Goal: Task Accomplishment & Management: Use online tool/utility

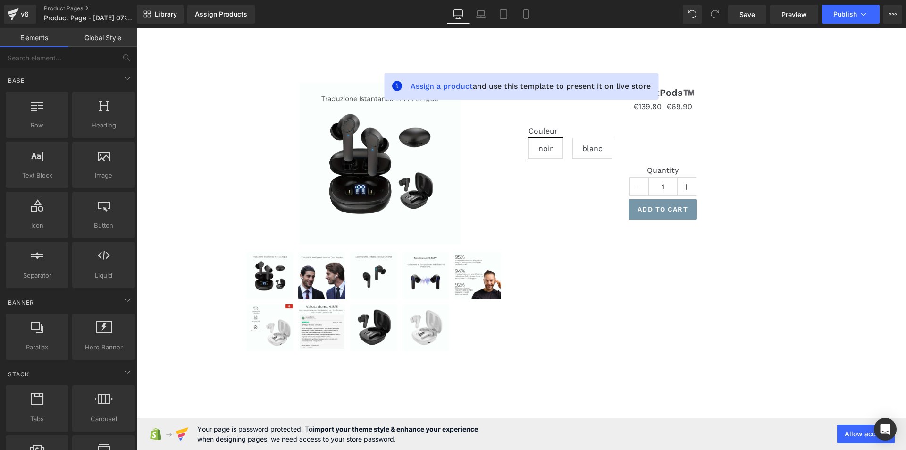
click at [110, 41] on link "Global Style" at bounding box center [102, 37] width 68 height 19
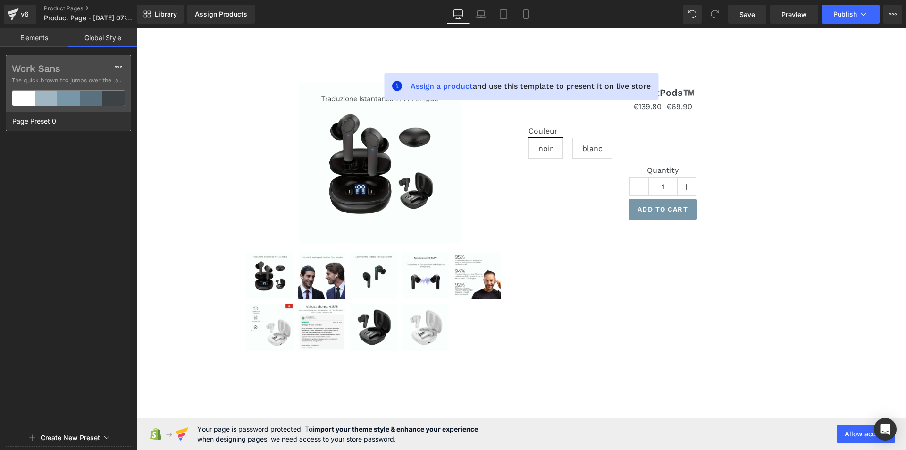
click at [127, 60] on div "Work Sans The quick brown fox jumps over the lazy..." at bounding box center [68, 83] width 125 height 57
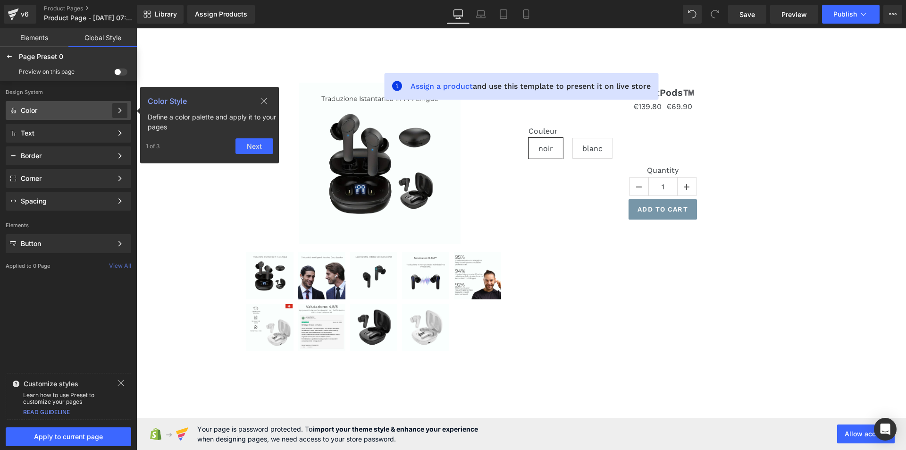
click at [117, 112] on icon at bounding box center [120, 110] width 7 height 7
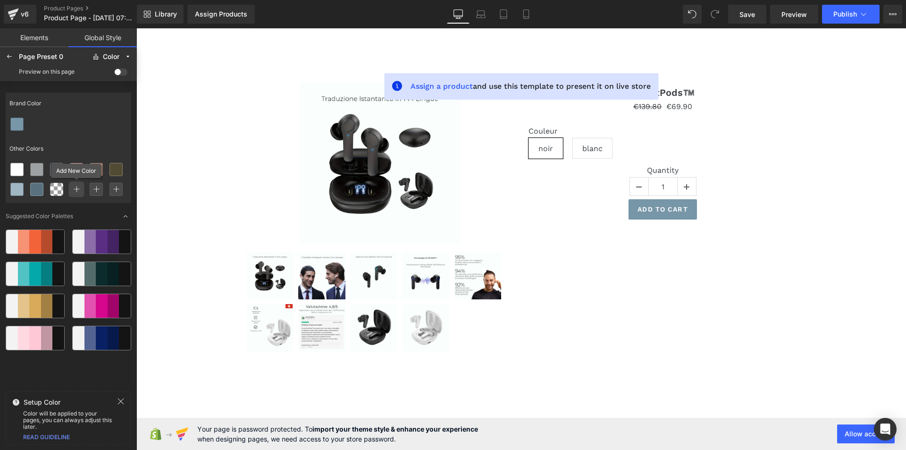
click at [82, 189] on div at bounding box center [76, 189] width 13 height 13
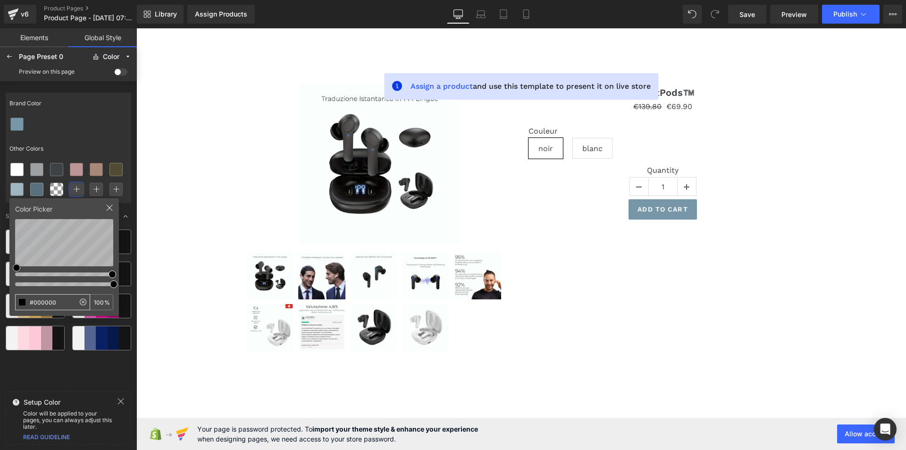
drag, startPoint x: 60, startPoint y: 301, endPoint x: 17, endPoint y: 300, distance: 42.5
click at [17, 300] on input "#000000" at bounding box center [45, 302] width 59 height 15
type input "#B2CCD1"
click at [109, 206] on icon at bounding box center [110, 208] width 8 height 8
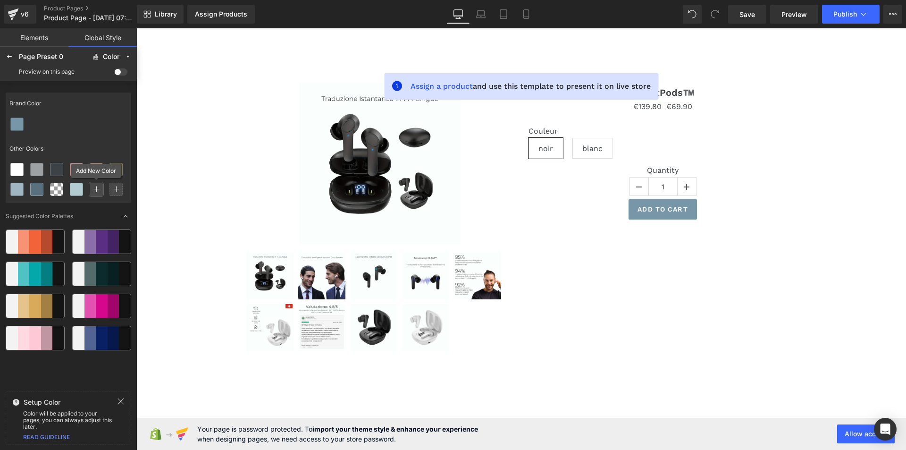
click at [97, 189] on icon at bounding box center [96, 189] width 7 height 7
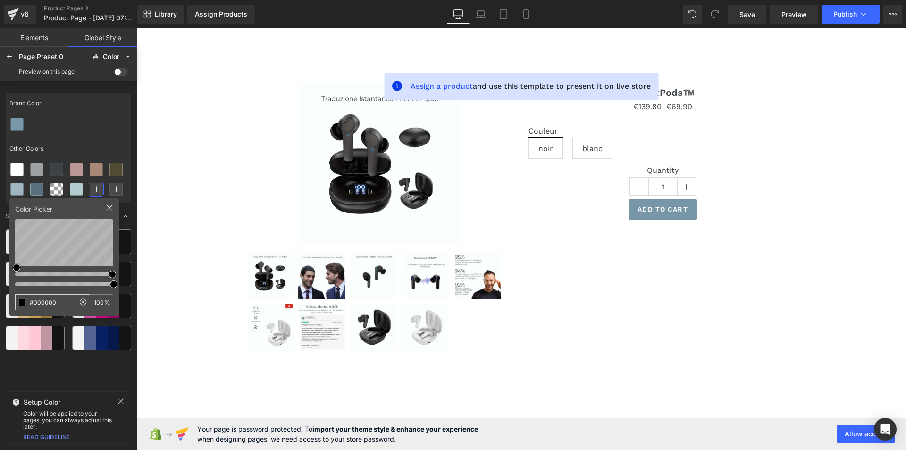
click at [54, 302] on input "#000000" at bounding box center [45, 302] width 59 height 15
drag, startPoint x: 58, startPoint y: 302, endPoint x: 13, endPoint y: 301, distance: 45.3
click at [14, 301] on div "Color Picker #000000 100 %" at bounding box center [63, 257] width 109 height 118
type input "#0BC179"
click at [110, 205] on icon at bounding box center [110, 208] width 8 height 8
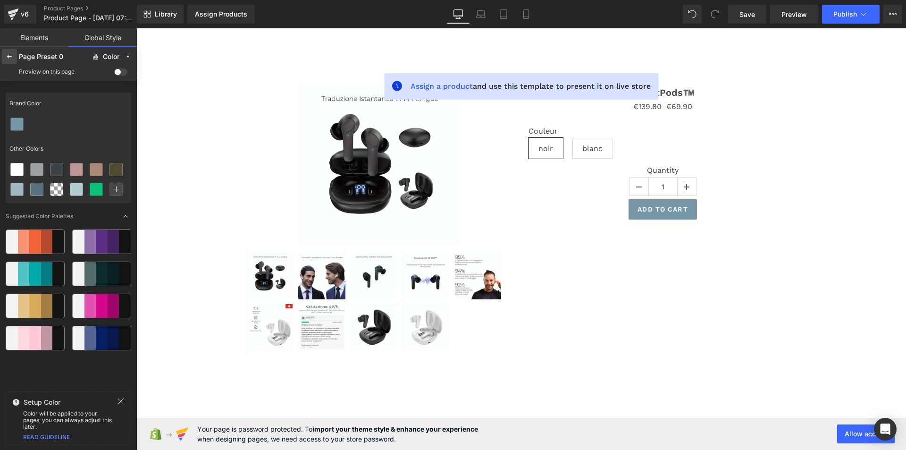
click at [5, 55] on div at bounding box center [9, 56] width 15 height 15
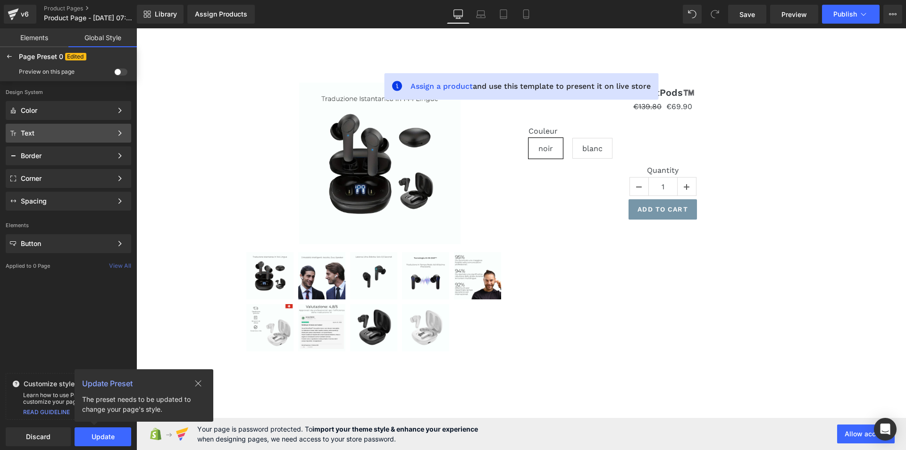
click at [57, 133] on div "Text" at bounding box center [67, 133] width 92 height 8
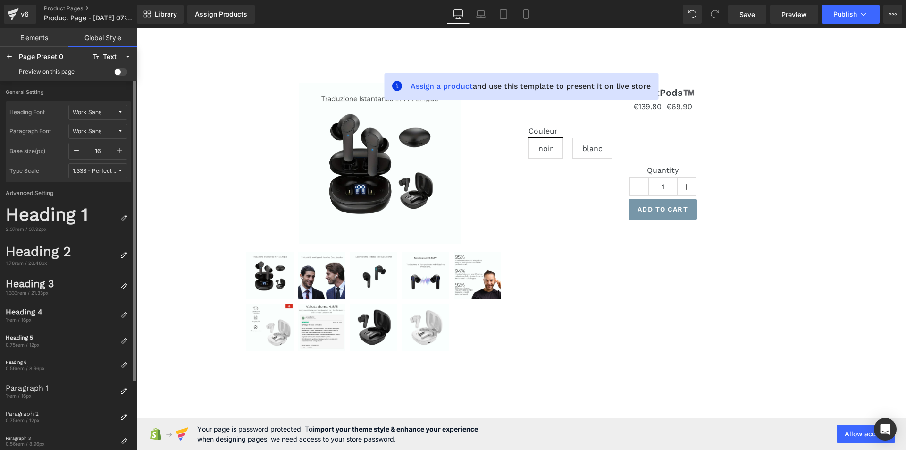
click at [96, 113] on div "Work Sans" at bounding box center [87, 112] width 29 height 7
click at [89, 158] on div "Manage Fonts" at bounding box center [89, 160] width 70 height 13
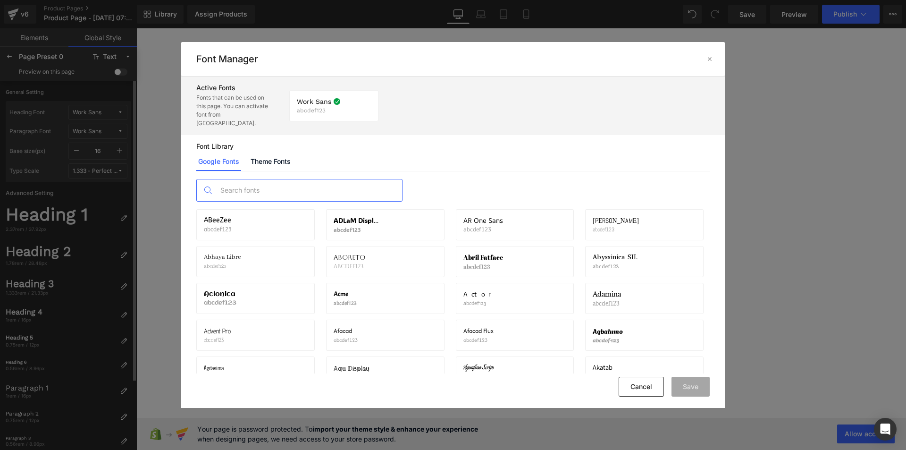
click at [232, 184] on input "text" at bounding box center [309, 190] width 186 height 22
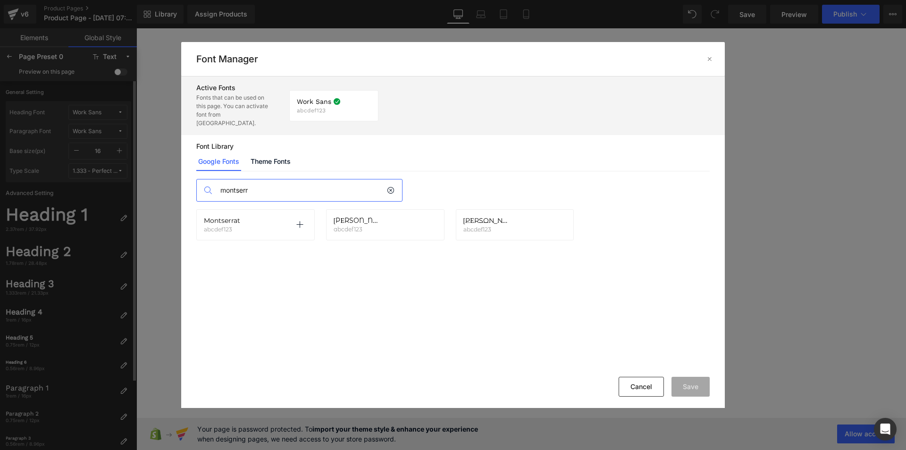
type input "montserr"
click at [224, 217] on span "Montserrat" at bounding box center [222, 221] width 36 height 8
click at [300, 221] on icon at bounding box center [300, 225] width 8 height 8
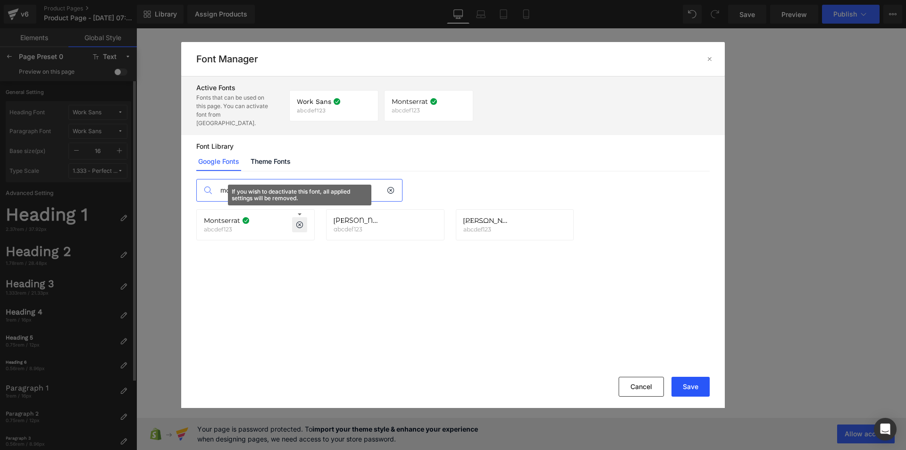
click at [681, 389] on button "Save" at bounding box center [691, 387] width 38 height 20
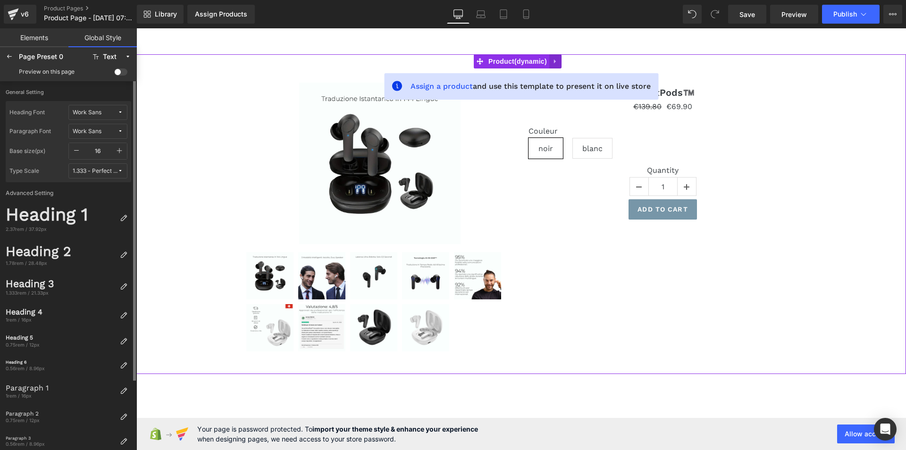
click at [556, 60] on icon at bounding box center [555, 61] width 7 height 7
click at [564, 62] on icon at bounding box center [561, 61] width 7 height 7
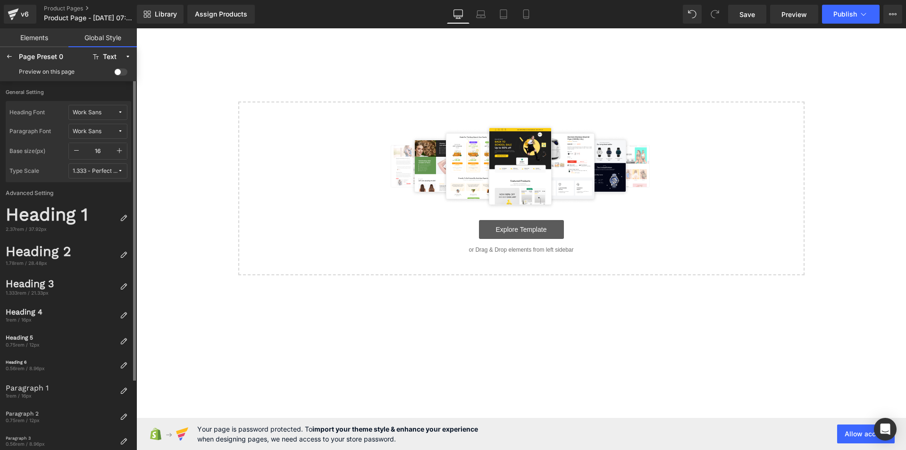
click at [509, 232] on link "Explore Template" at bounding box center [521, 229] width 85 height 19
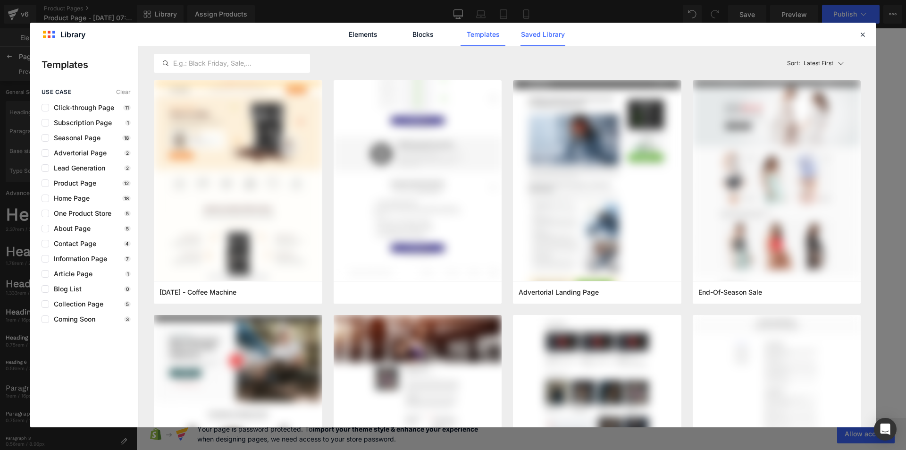
click at [538, 35] on link "Saved Library" at bounding box center [543, 35] width 45 height 24
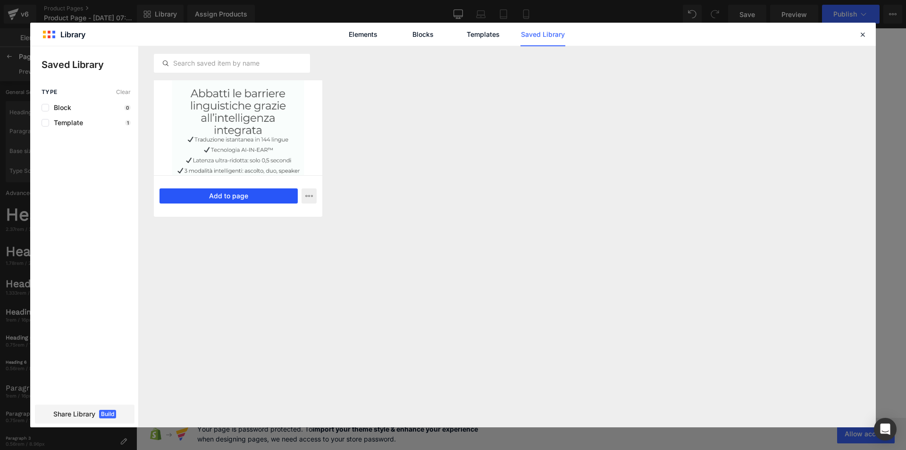
click at [230, 197] on button "Add to page" at bounding box center [229, 195] width 138 height 15
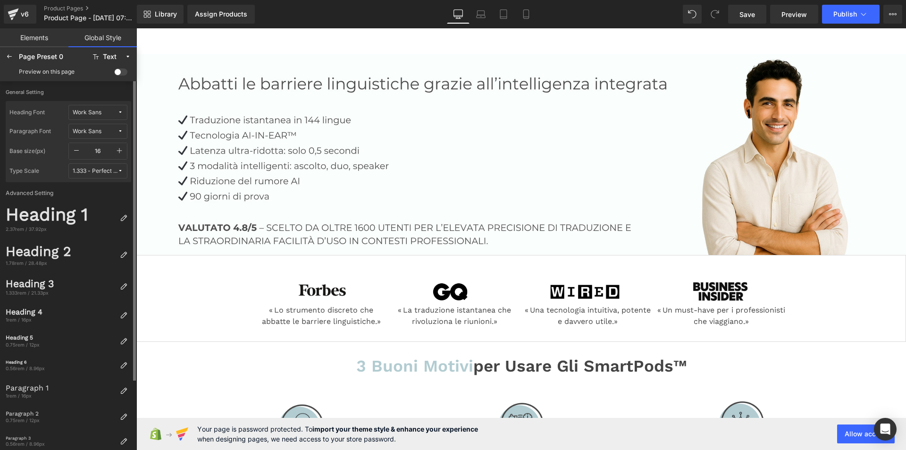
click at [99, 110] on div "Work Sans" at bounding box center [87, 112] width 29 height 7
click at [39, 109] on label "Heading Font" at bounding box center [38, 112] width 59 height 15
click at [103, 134] on span "Work Sans" at bounding box center [95, 131] width 45 height 7
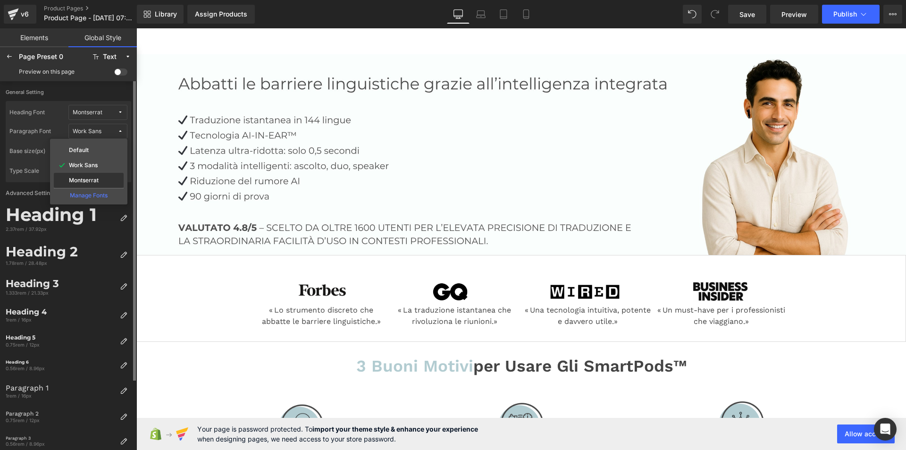
click at [73, 178] on label "Montserrat" at bounding box center [84, 180] width 30 height 7
click at [122, 152] on icon "button" at bounding box center [120, 151] width 8 height 8
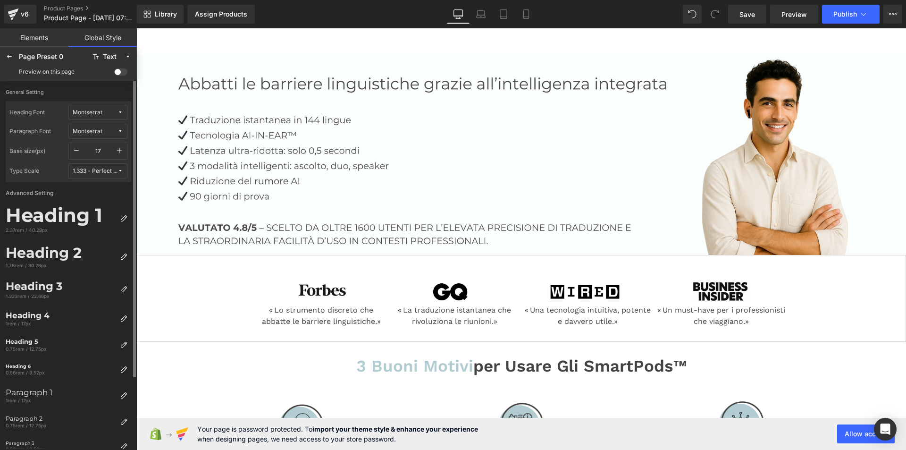
click at [122, 152] on icon "button" at bounding box center [120, 151] width 8 height 8
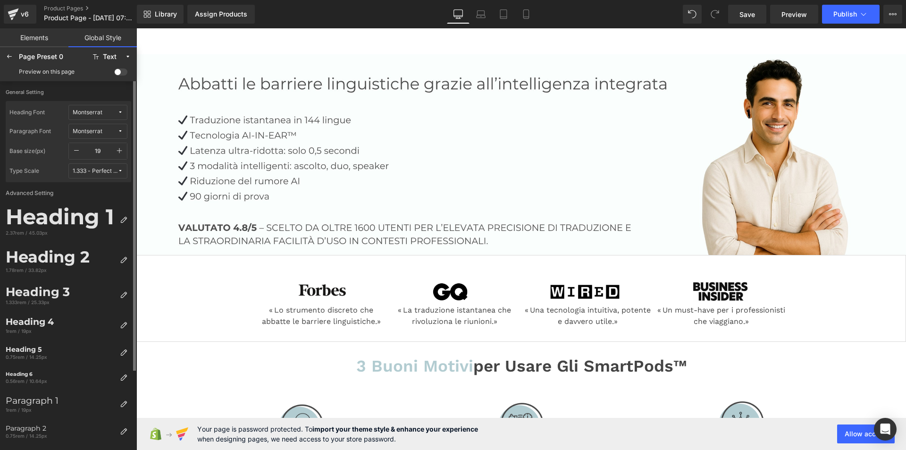
click at [121, 152] on icon "button" at bounding box center [120, 151] width 8 height 8
type input "20"
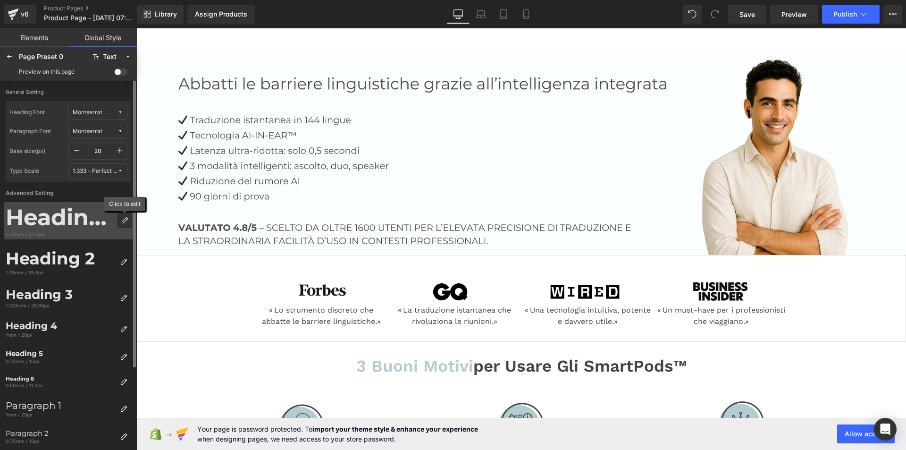
click at [127, 221] on icon at bounding box center [125, 221] width 8 height 8
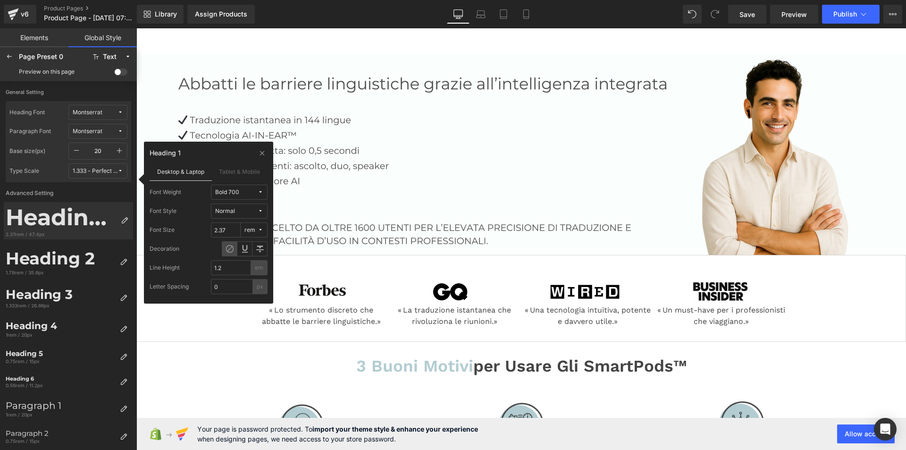
click at [262, 191] on icon at bounding box center [261, 192] width 6 height 6
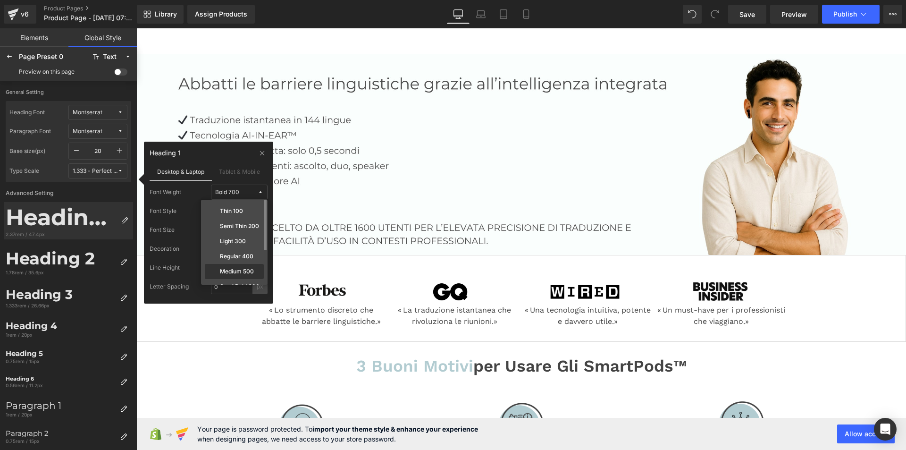
click at [237, 269] on label "Medium 500" at bounding box center [237, 271] width 34 height 7
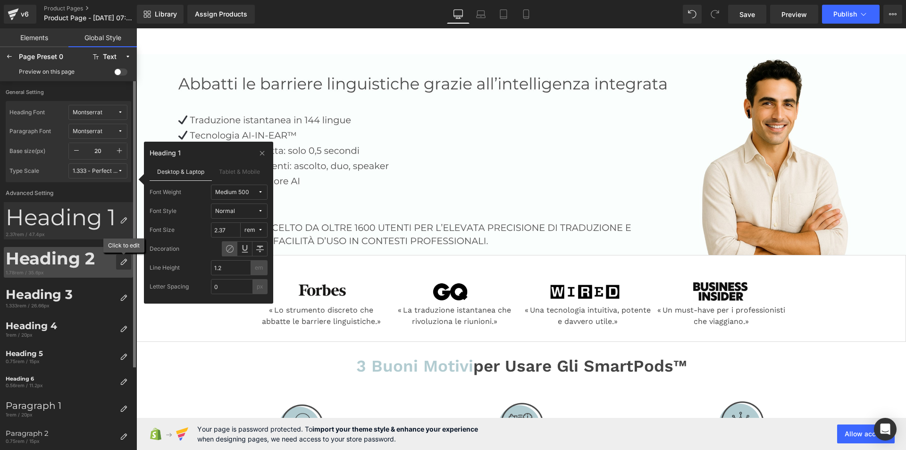
click at [123, 256] on div at bounding box center [123, 261] width 15 height 15
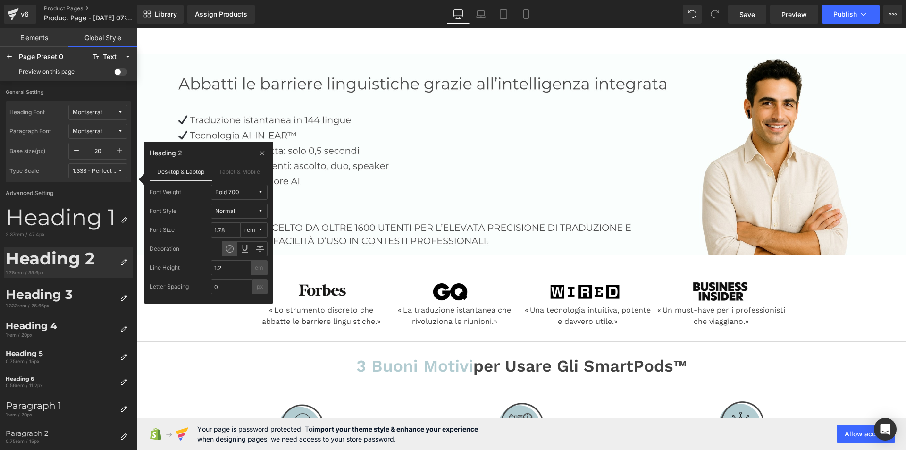
click at [252, 191] on span "Bold 700" at bounding box center [236, 192] width 42 height 7
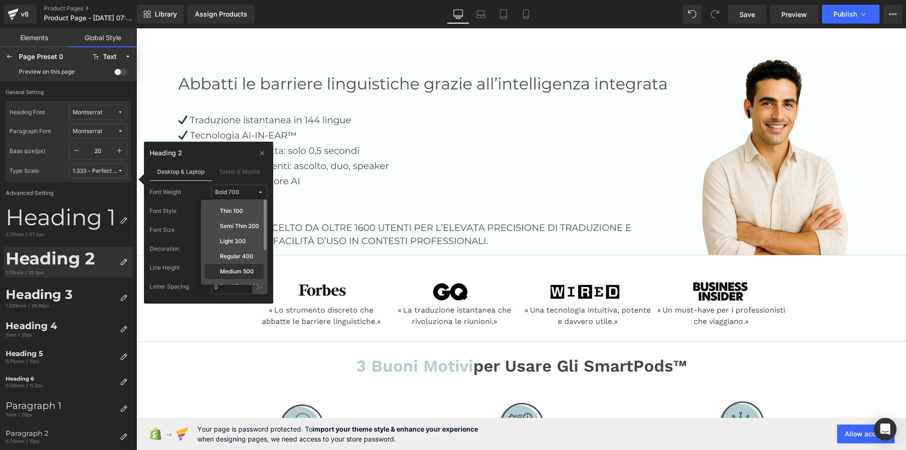
click at [235, 268] on div "Medium 500" at bounding box center [234, 272] width 55 height 8
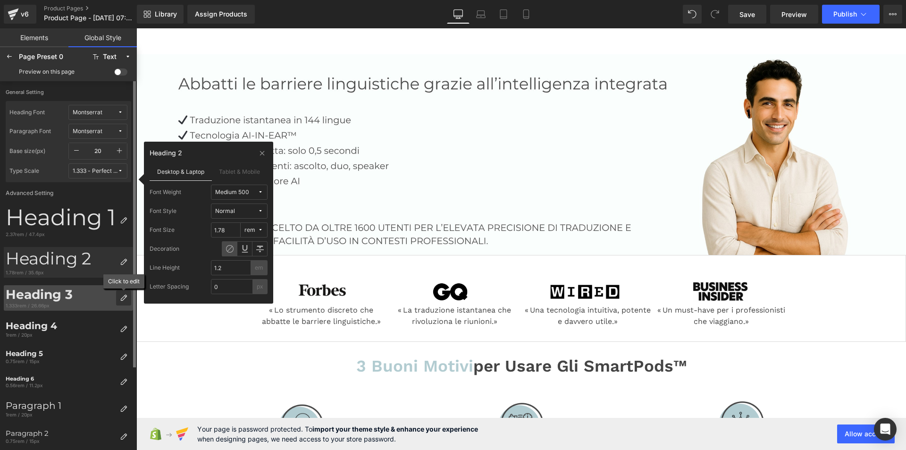
click at [122, 293] on div at bounding box center [123, 297] width 15 height 15
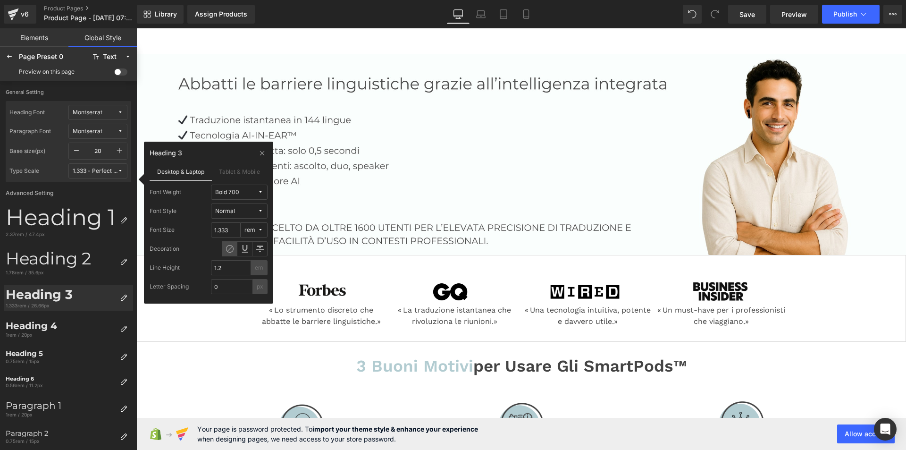
click at [257, 191] on span "Bold 700" at bounding box center [236, 192] width 42 height 7
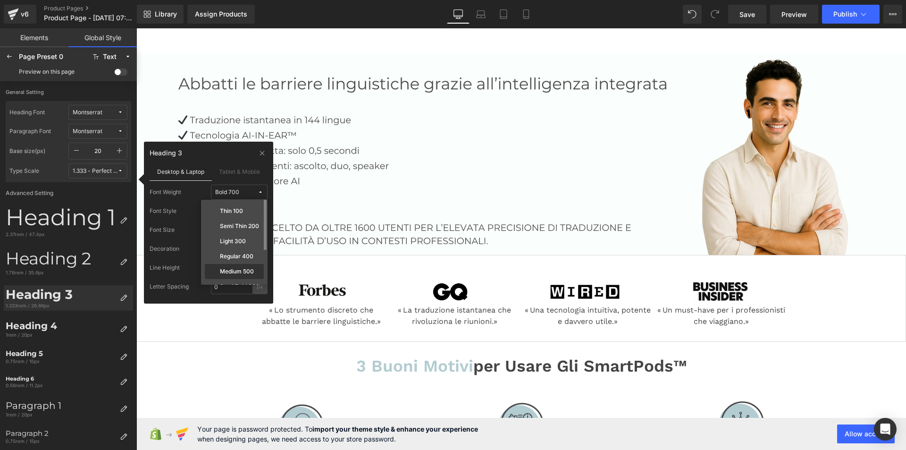
click at [234, 271] on label "Medium 500" at bounding box center [237, 271] width 34 height 7
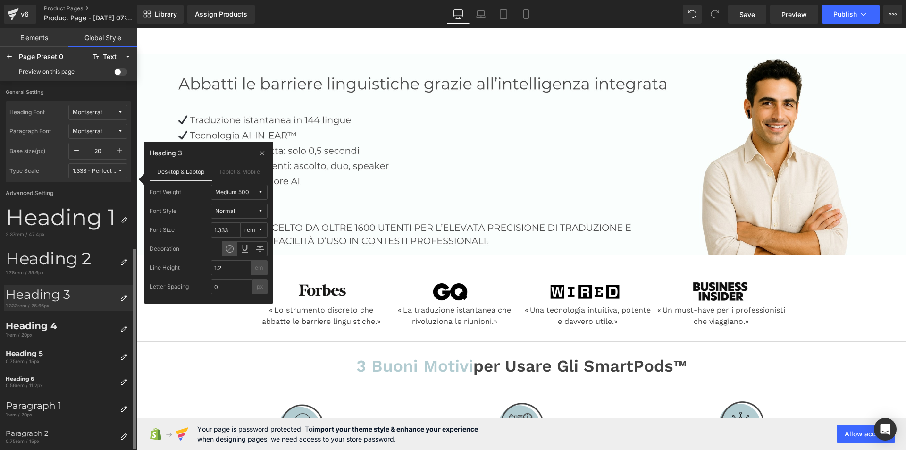
scroll to position [94, 0]
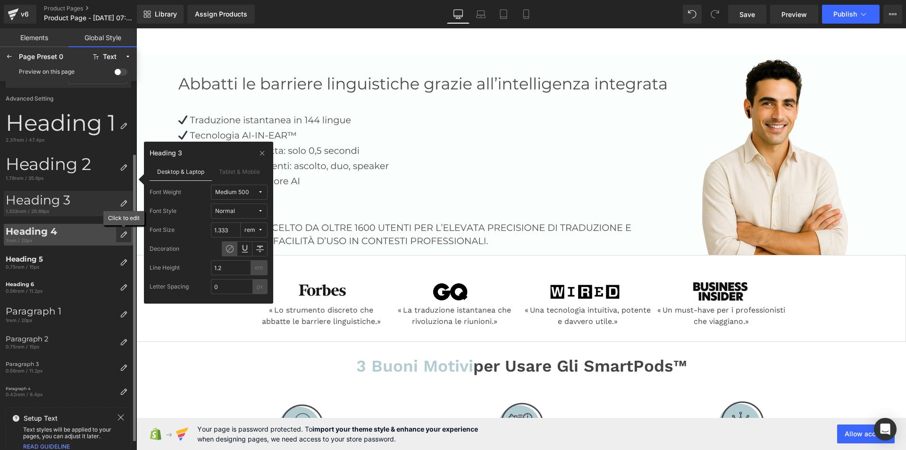
click at [127, 230] on div at bounding box center [123, 234] width 15 height 15
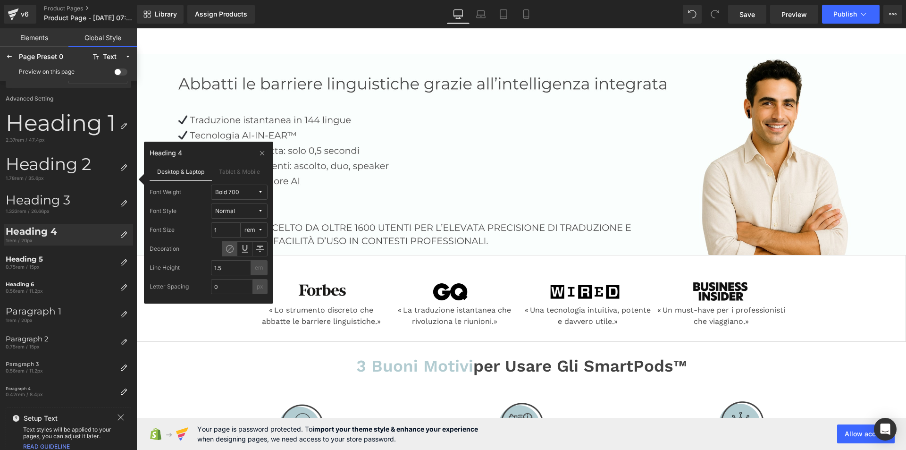
click at [253, 192] on span "Bold 700" at bounding box center [236, 192] width 42 height 7
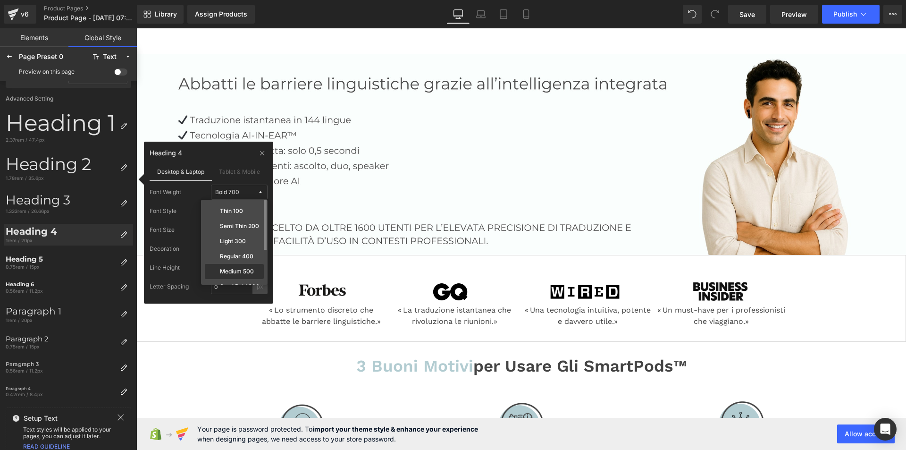
click at [228, 268] on label "Medium 500" at bounding box center [237, 271] width 34 height 7
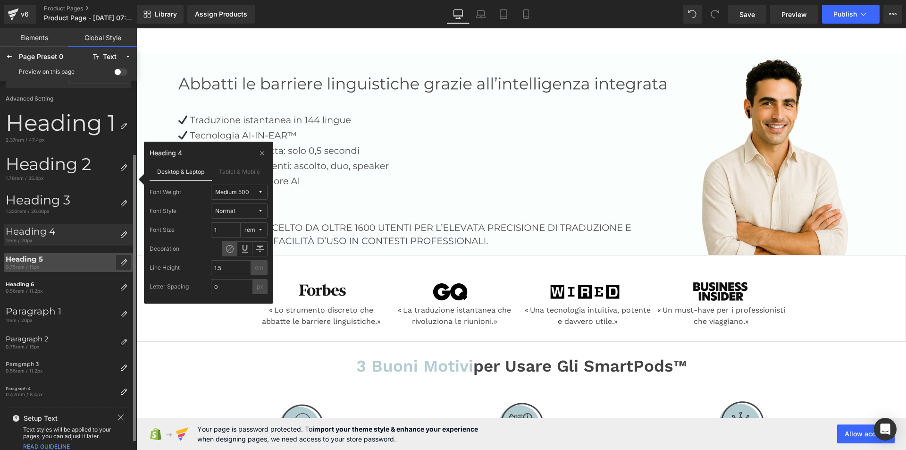
click at [126, 262] on icon at bounding box center [124, 263] width 8 height 8
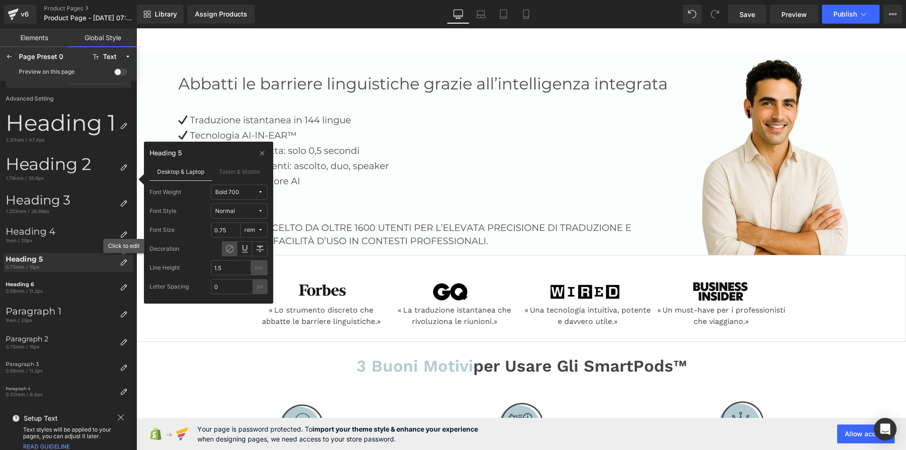
click at [232, 193] on div "Bold 700" at bounding box center [227, 192] width 24 height 7
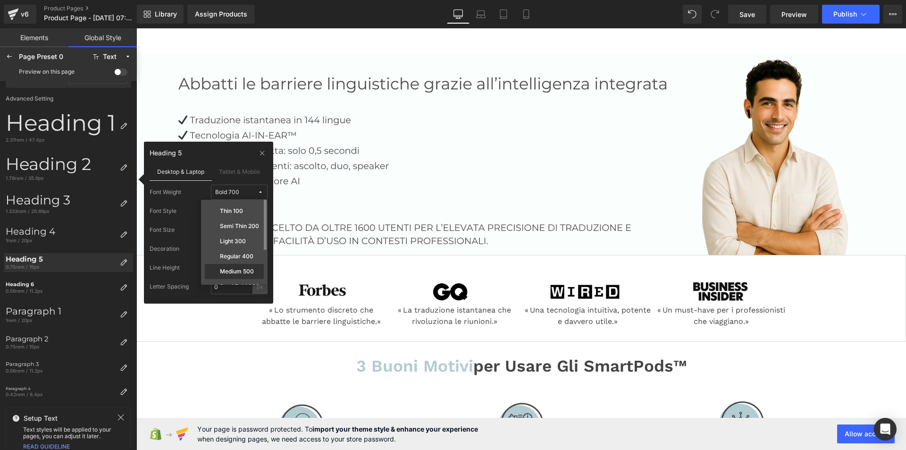
click at [243, 273] on label "Medium 500" at bounding box center [237, 271] width 34 height 7
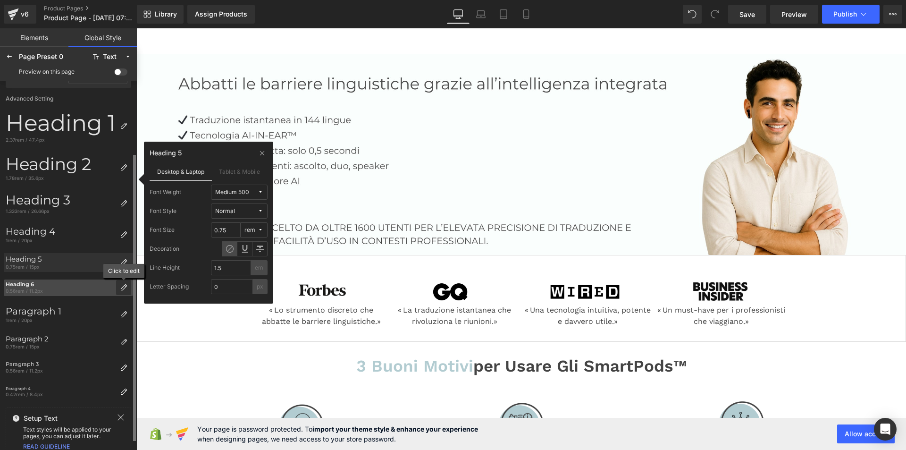
click at [123, 289] on icon at bounding box center [124, 288] width 8 height 8
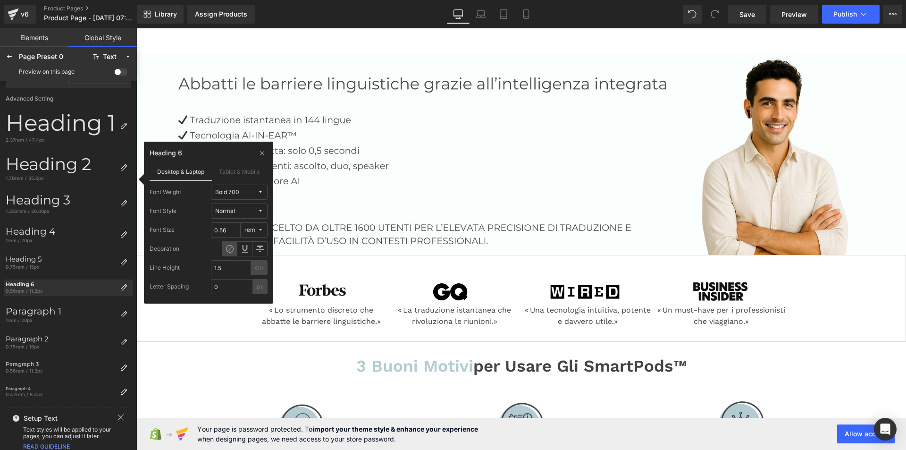
click at [254, 191] on span "Bold 700" at bounding box center [236, 192] width 42 height 7
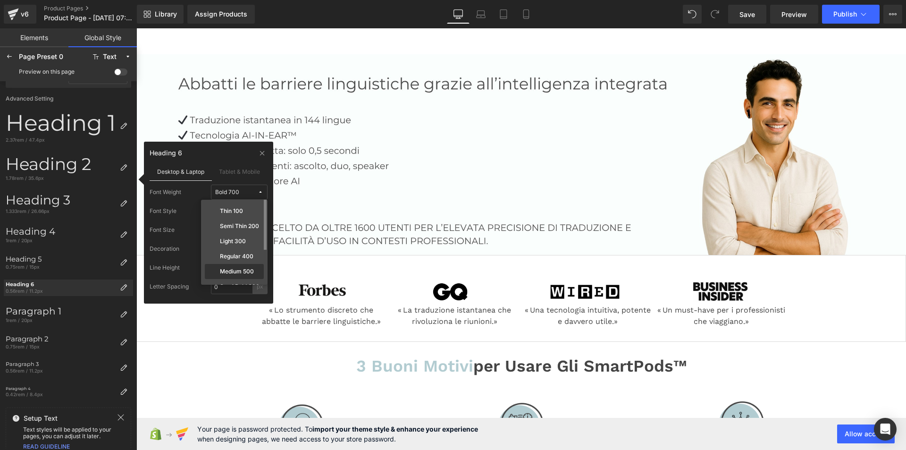
click at [234, 266] on div "Medium 500" at bounding box center [234, 271] width 59 height 15
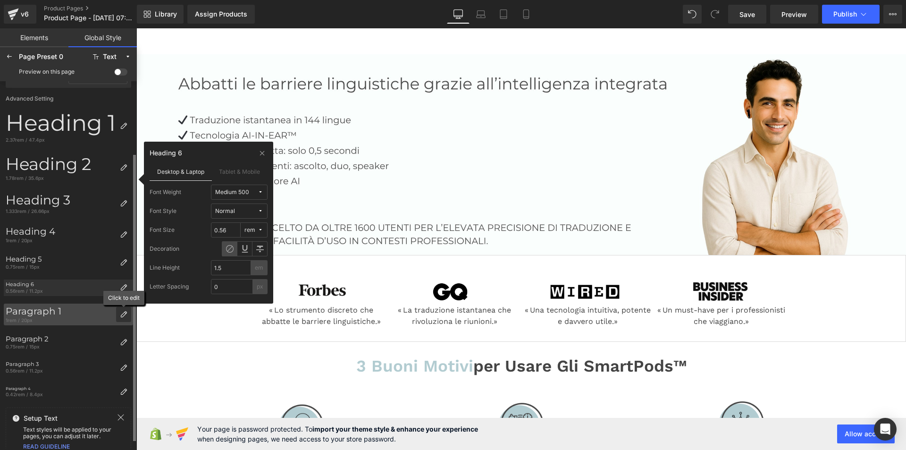
click at [125, 315] on icon at bounding box center [124, 315] width 8 height 8
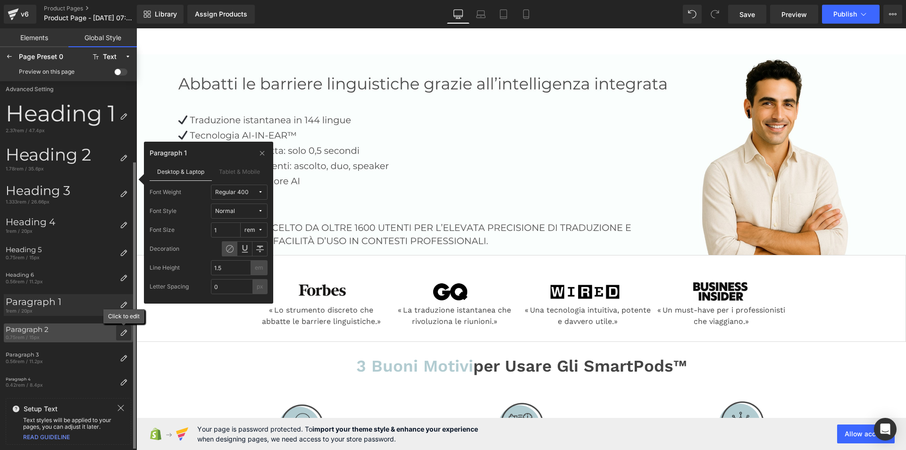
click at [122, 330] on icon at bounding box center [124, 333] width 8 height 8
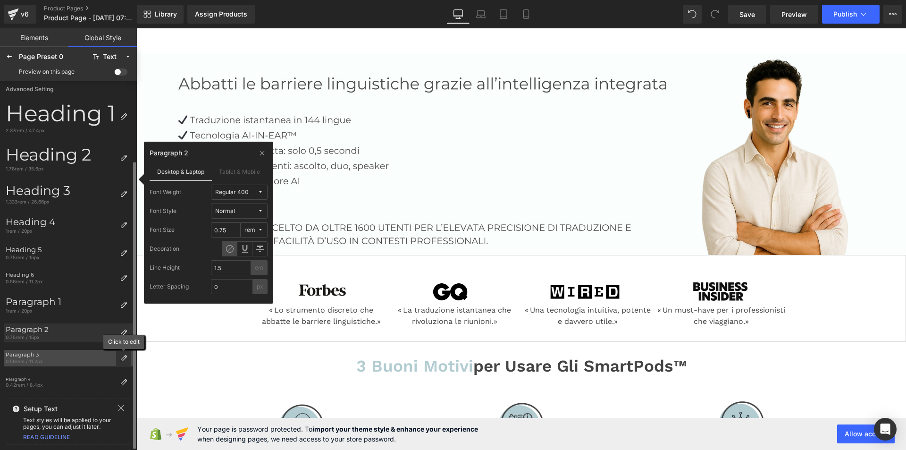
click at [125, 356] on icon at bounding box center [124, 358] width 8 height 8
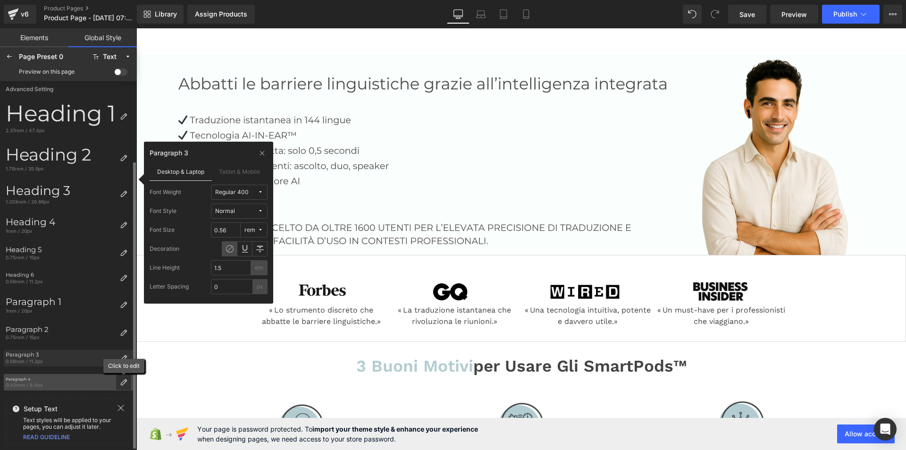
click at [124, 386] on icon at bounding box center [124, 383] width 8 height 8
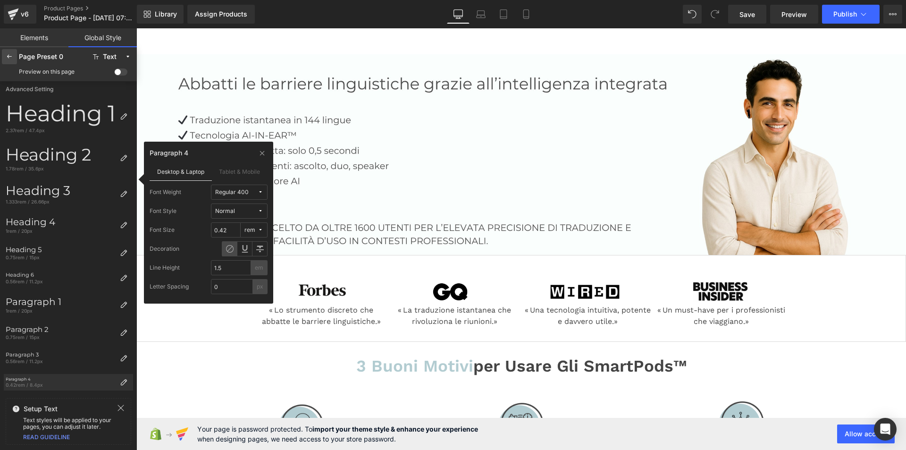
click at [8, 56] on icon at bounding box center [10, 57] width 8 height 8
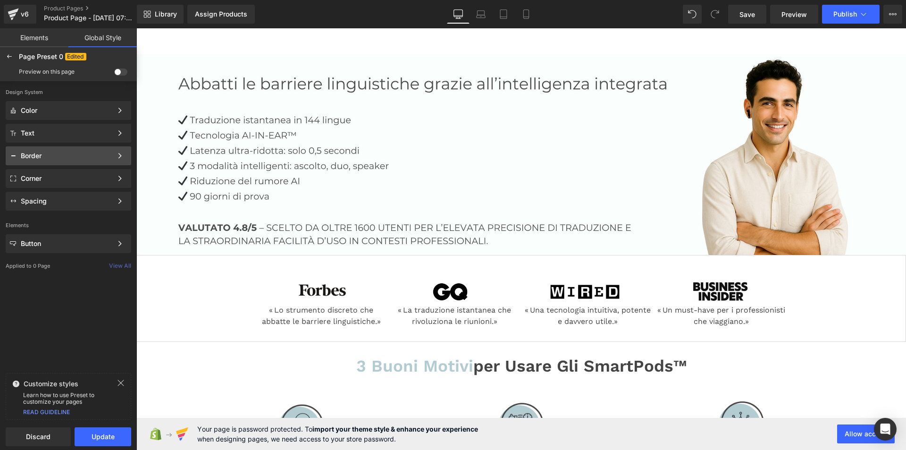
click at [82, 153] on div "Border" at bounding box center [67, 156] width 92 height 8
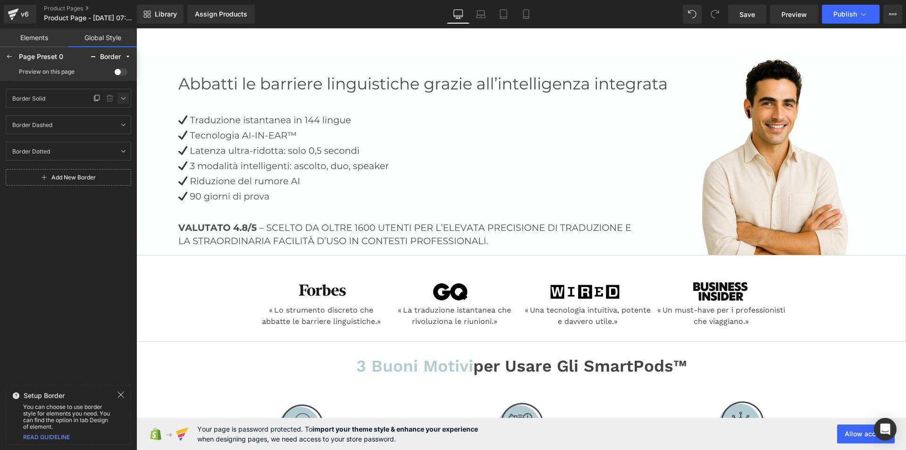
click at [125, 97] on icon at bounding box center [123, 98] width 8 height 8
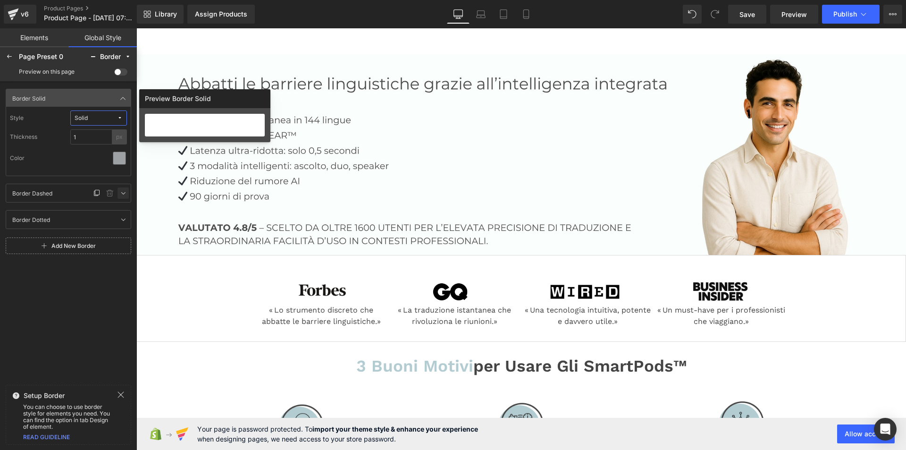
click at [126, 196] on icon at bounding box center [123, 193] width 8 height 8
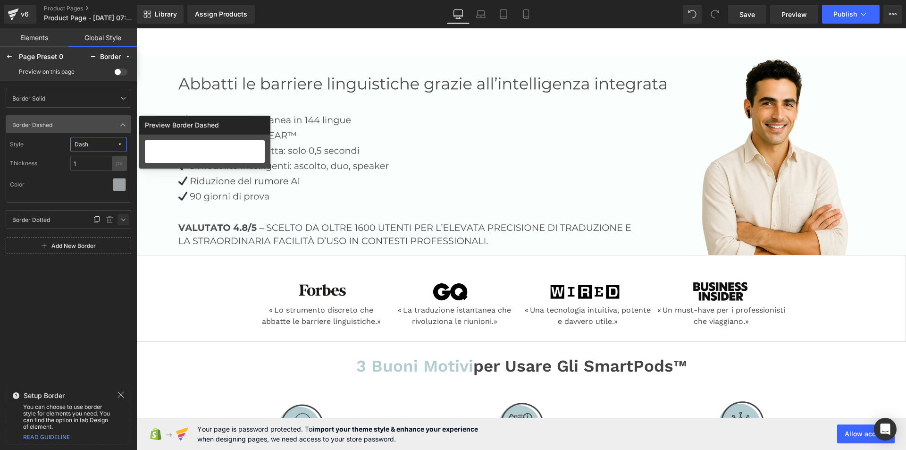
click at [123, 220] on icon at bounding box center [123, 220] width 8 height 8
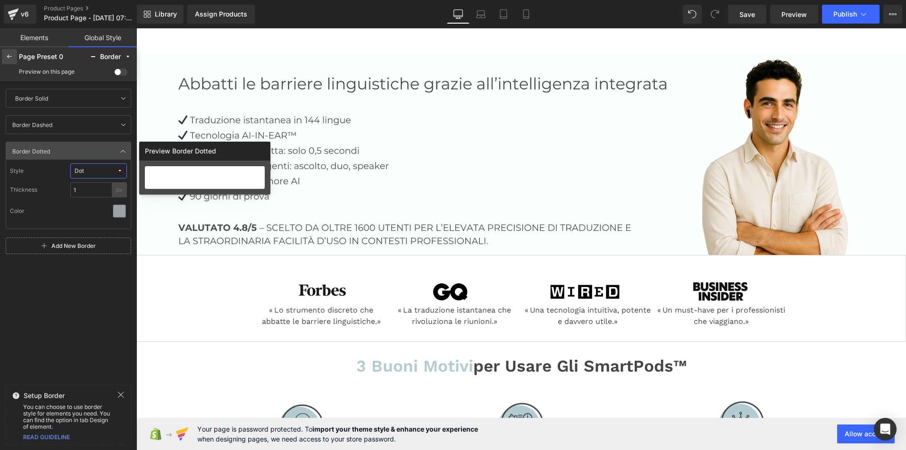
click at [12, 57] on icon at bounding box center [10, 57] width 8 height 8
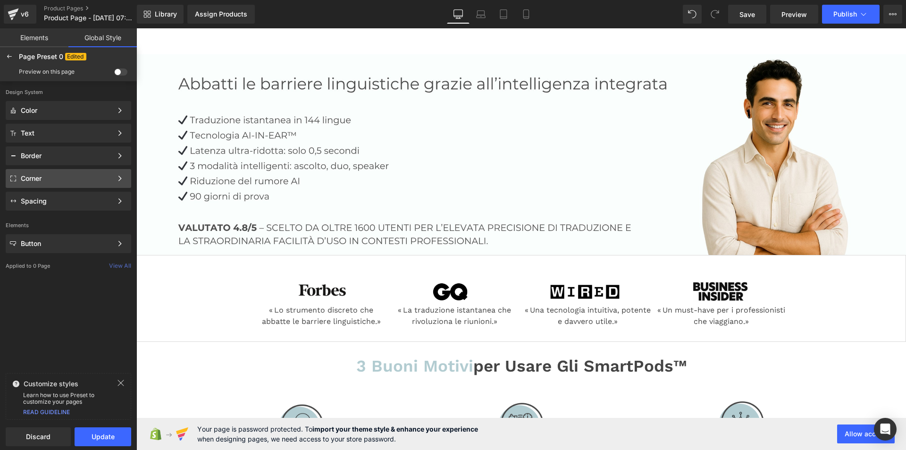
click at [80, 177] on div "Corner" at bounding box center [67, 179] width 92 height 8
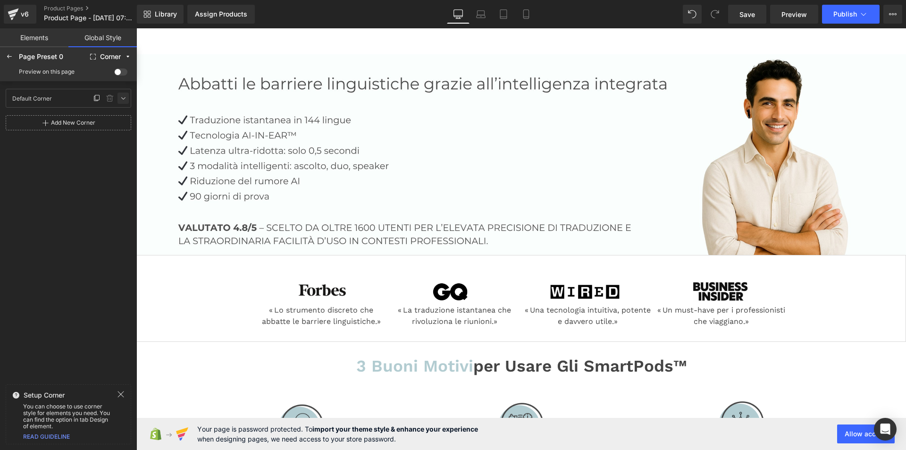
click at [126, 96] on icon at bounding box center [123, 98] width 8 height 8
click at [23, 130] on input "0" at bounding box center [24, 131] width 28 height 15
type input "1"
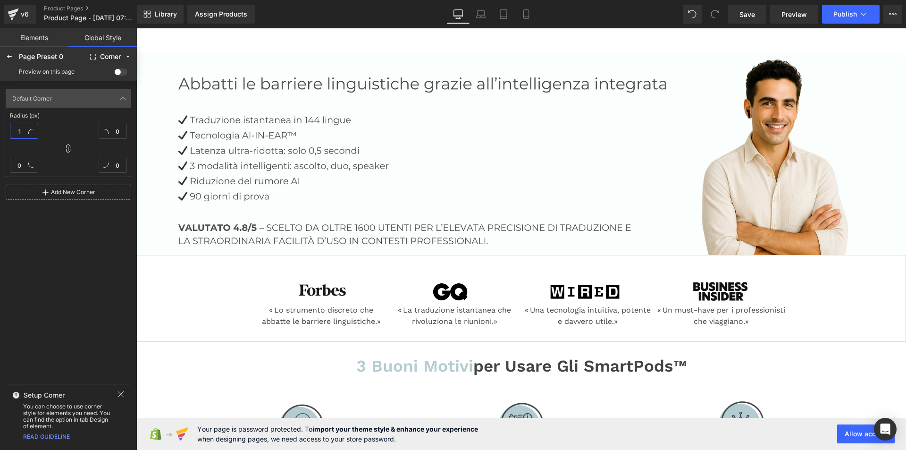
type input "1"
type input "10"
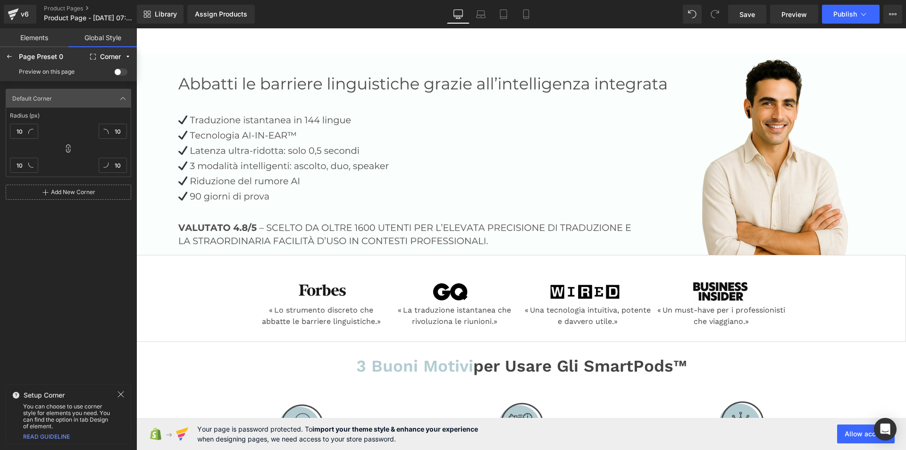
click at [70, 235] on div "Default Corner Default Corner Radius (px) 10 10 10 10 Add New Corner" at bounding box center [68, 230] width 137 height 299
click at [125, 96] on icon at bounding box center [123, 98] width 8 height 8
click at [7, 53] on icon at bounding box center [10, 57] width 8 height 8
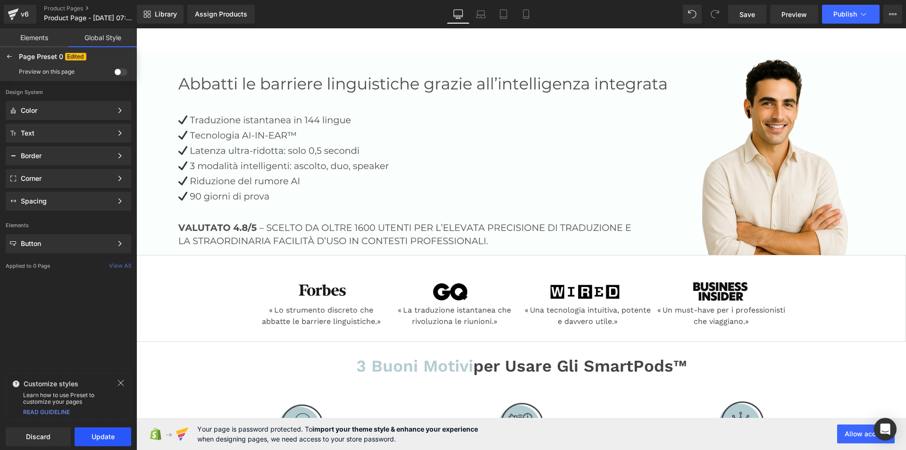
click at [99, 436] on button "Update" at bounding box center [103, 436] width 57 height 19
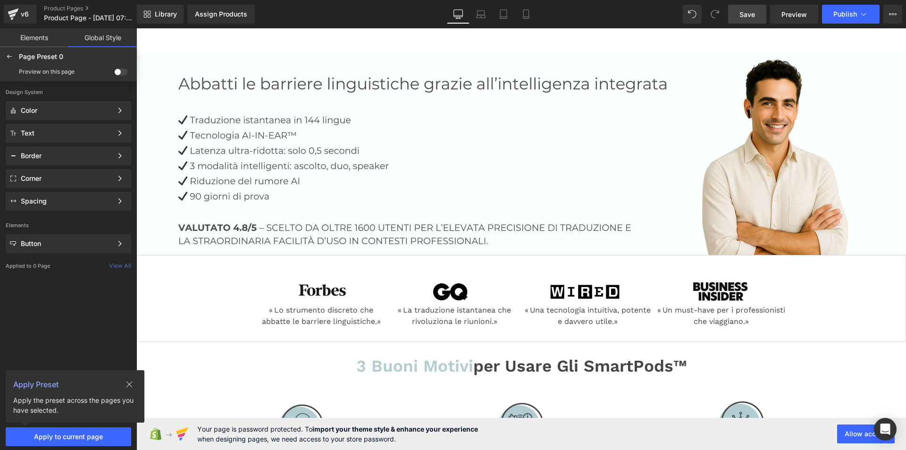
click at [745, 15] on span "Save" at bounding box center [748, 14] width 16 height 10
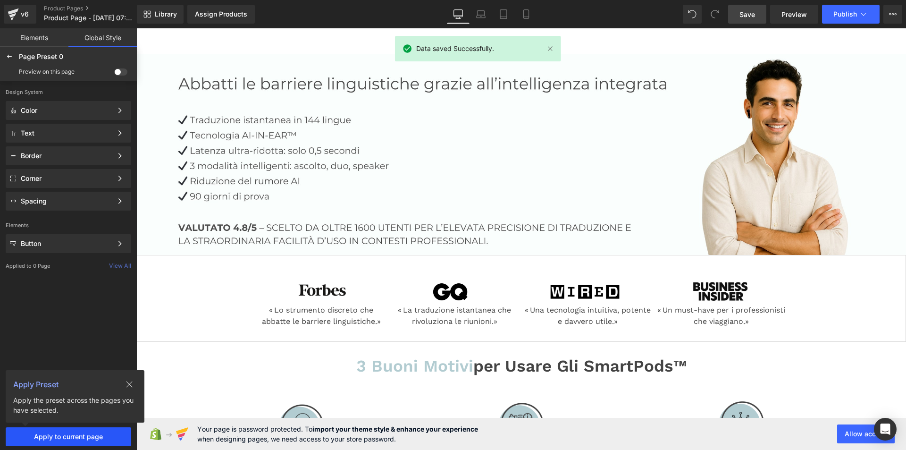
click at [61, 438] on span "Apply to current page" at bounding box center [68, 437] width 114 height 8
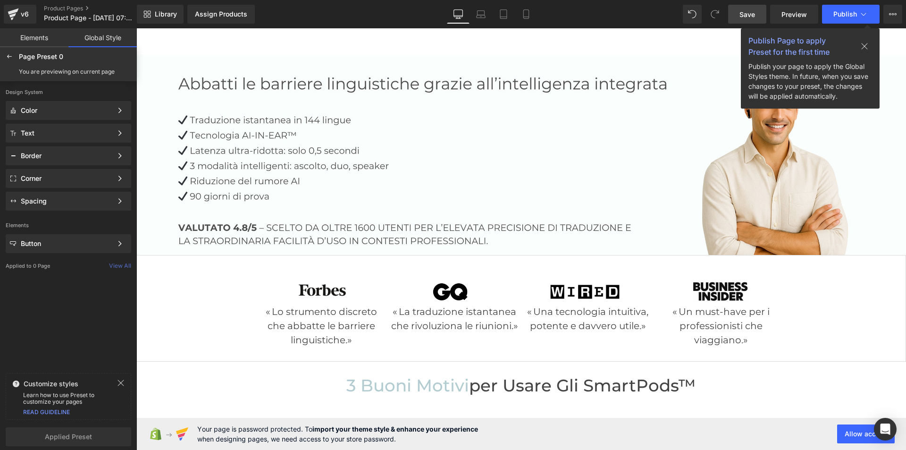
click at [128, 381] on div at bounding box center [124, 383] width 14 height 9
click at [118, 179] on icon at bounding box center [120, 178] width 7 height 7
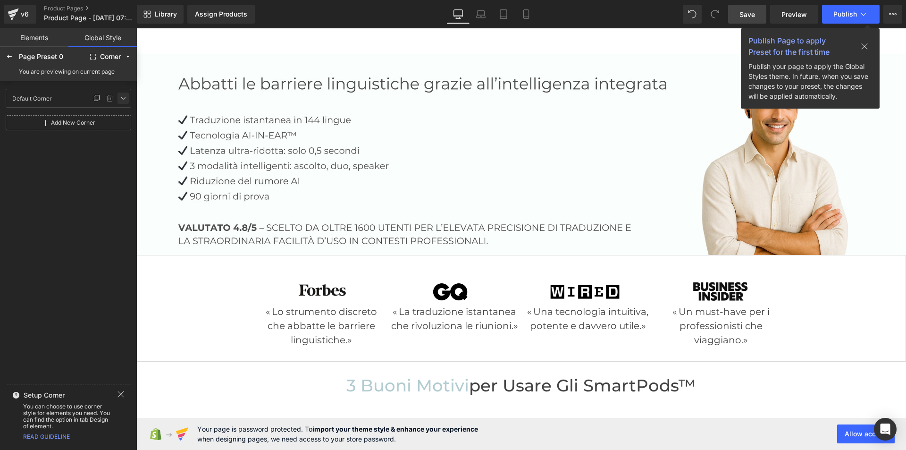
click at [118, 94] on link at bounding box center [123, 98] width 11 height 11
click at [10, 55] on icon at bounding box center [10, 57] width 8 height 8
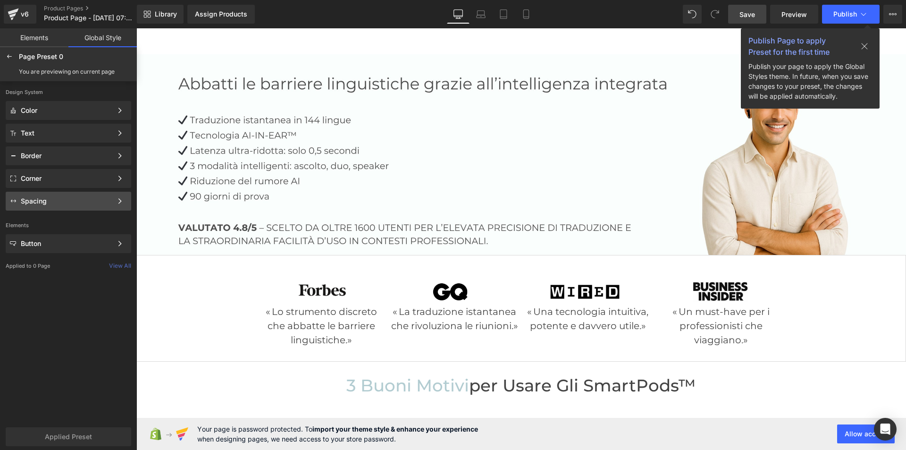
click at [67, 201] on div "Spacing" at bounding box center [67, 201] width 92 height 8
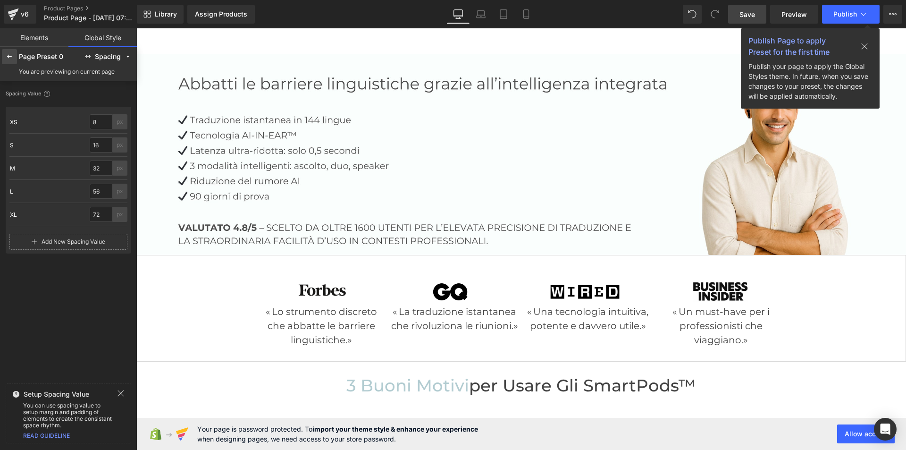
click at [10, 54] on icon at bounding box center [10, 57] width 8 height 8
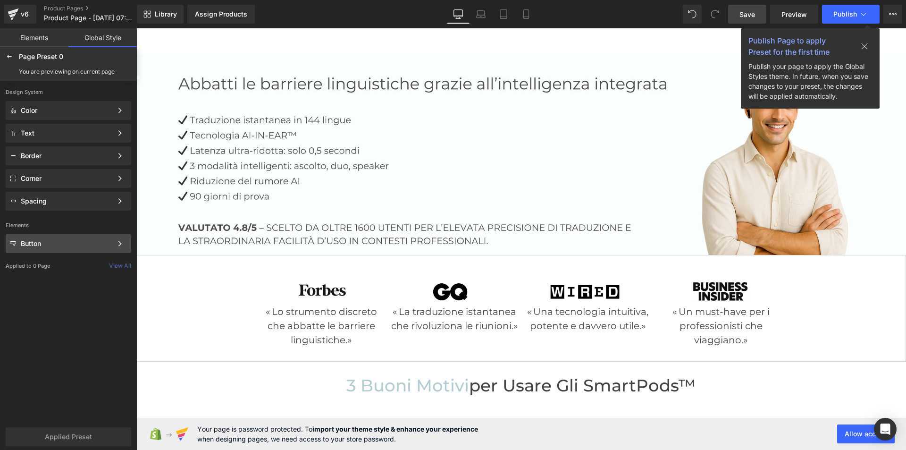
click at [69, 244] on div "Button" at bounding box center [67, 244] width 92 height 8
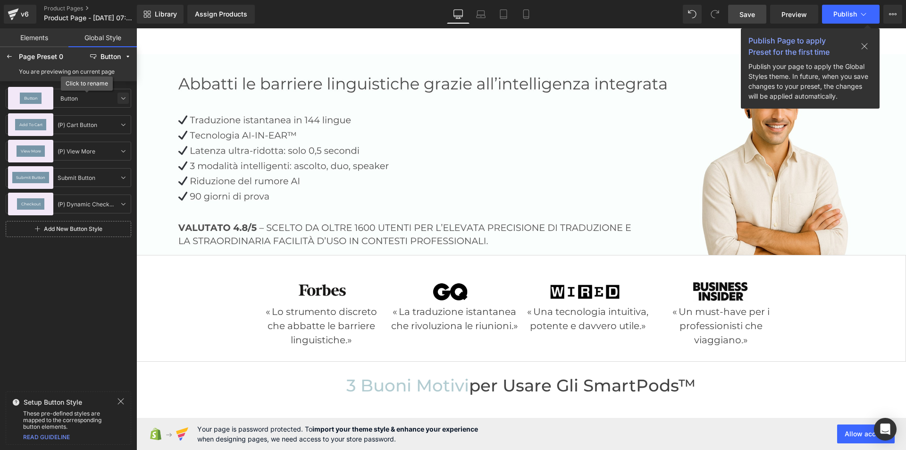
click at [121, 95] on icon at bounding box center [123, 98] width 8 height 8
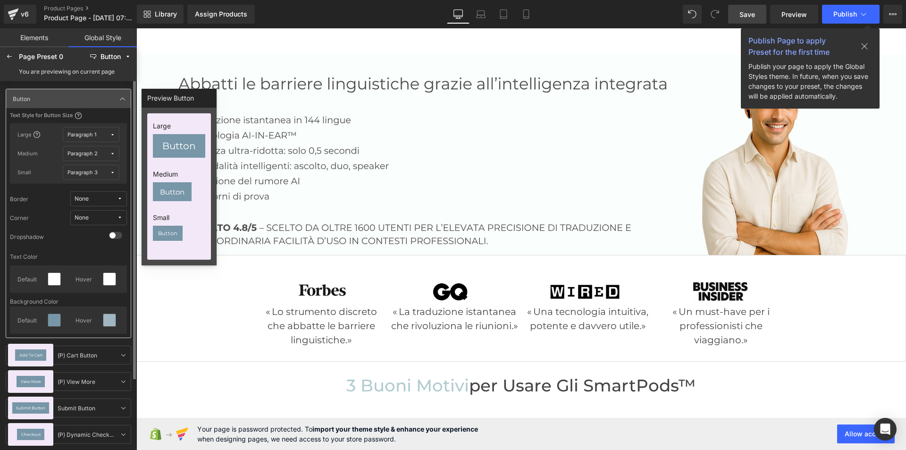
click at [113, 134] on icon at bounding box center [112, 134] width 5 height 5
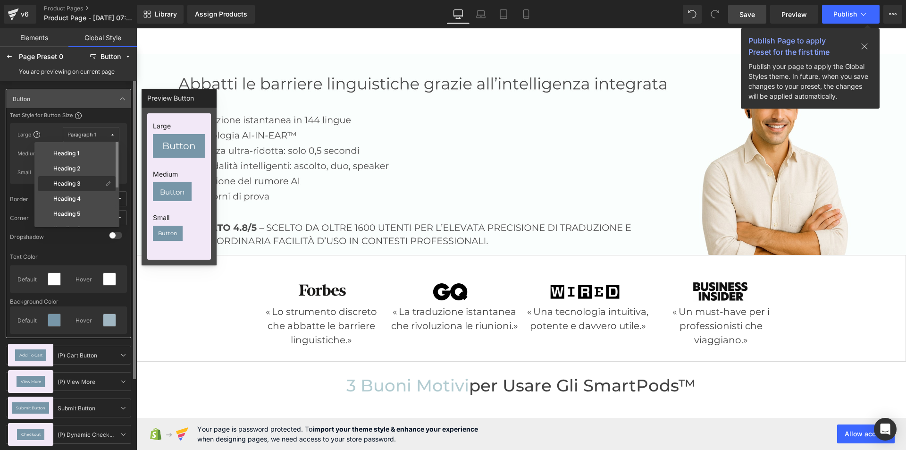
click at [79, 180] on label "Heading 3" at bounding box center [66, 183] width 27 height 7
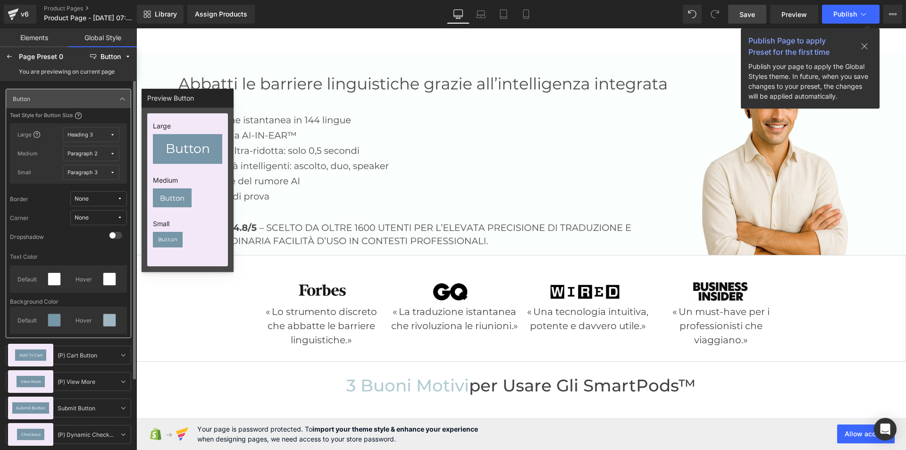
click at [116, 152] on button "Paragraph 2" at bounding box center [91, 153] width 57 height 15
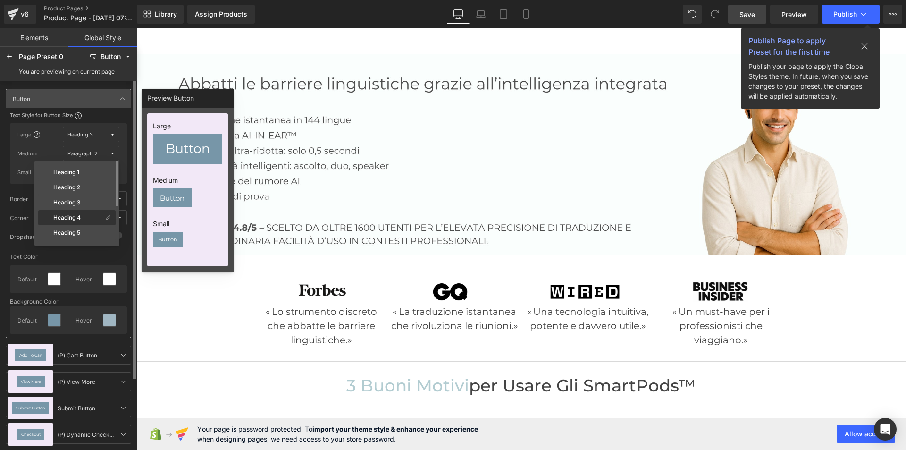
click at [80, 217] on label "Heading 4" at bounding box center [66, 217] width 27 height 7
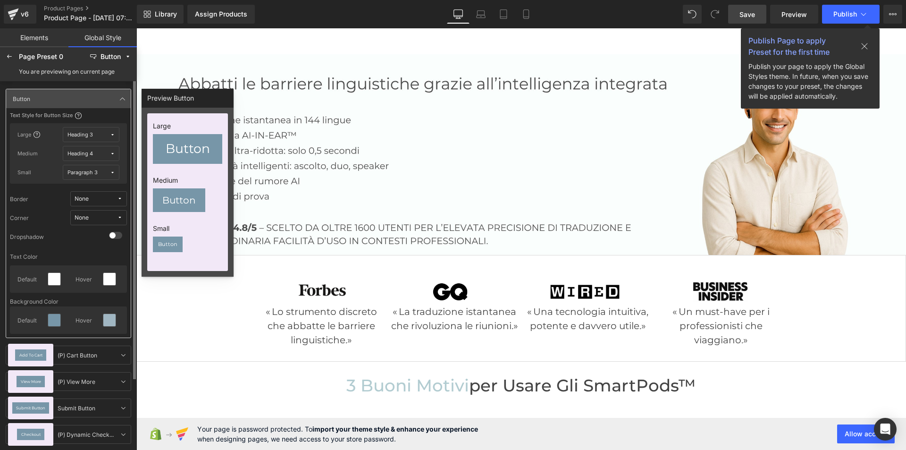
click at [115, 170] on button "Paragraph 3" at bounding box center [91, 172] width 57 height 15
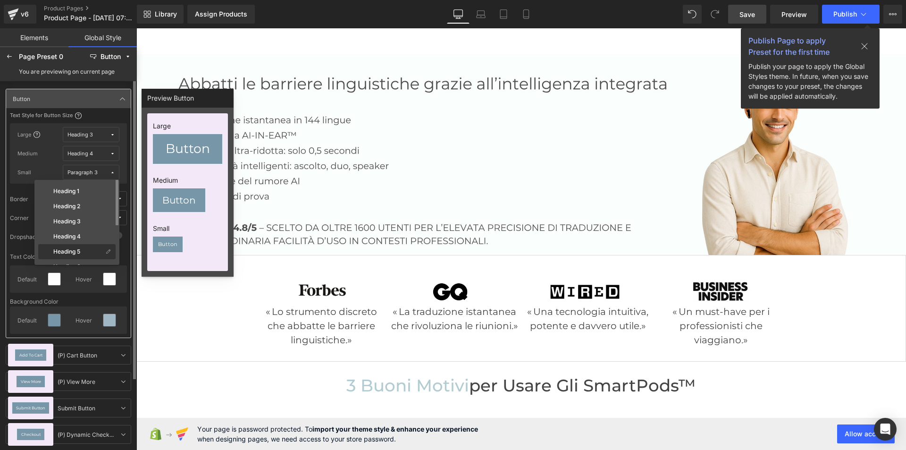
click at [82, 246] on div "Heading 5" at bounding box center [76, 251] width 77 height 15
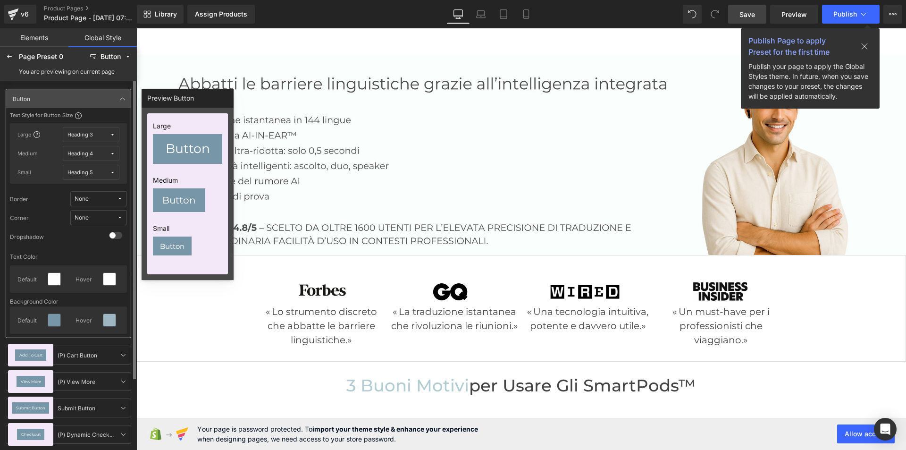
click at [120, 219] on icon at bounding box center [120, 218] width 6 height 6
click at [93, 249] on label "Default Corner" at bounding box center [90, 251] width 40 height 7
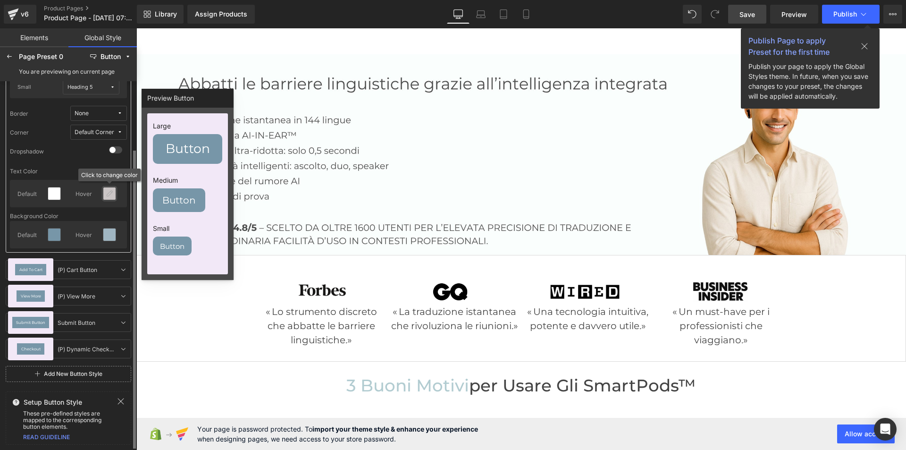
click at [107, 195] on icon at bounding box center [110, 194] width 8 height 8
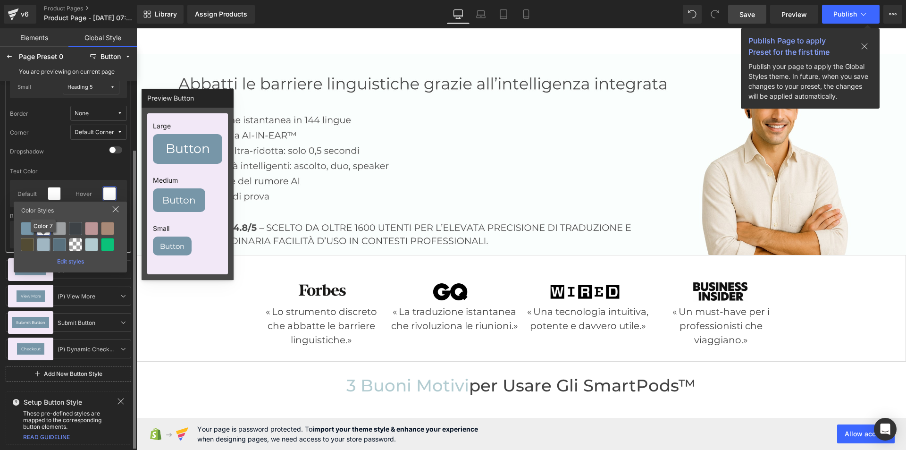
click at [45, 244] on div at bounding box center [43, 244] width 13 height 13
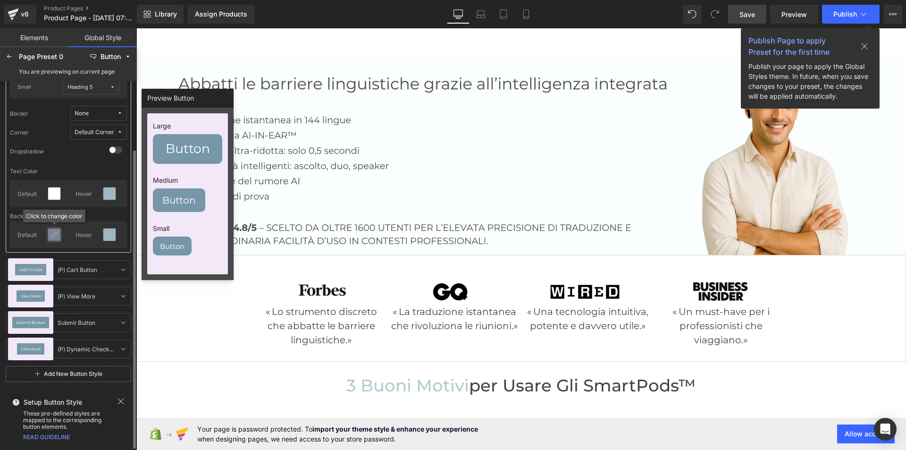
click at [57, 230] on div at bounding box center [54, 234] width 12 height 12
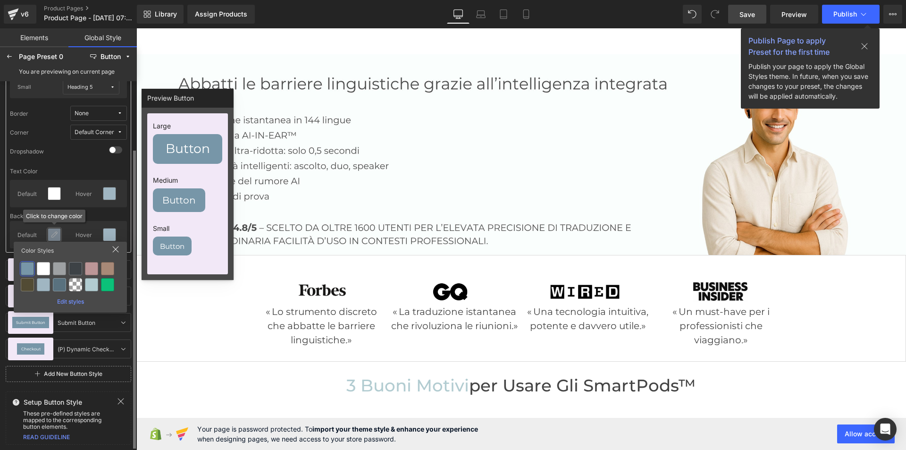
click at [56, 233] on icon at bounding box center [55, 235] width 8 height 8
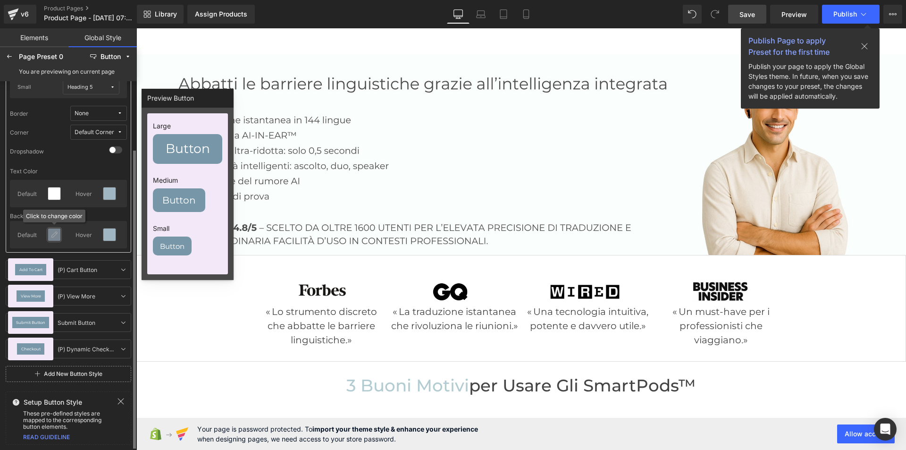
click at [53, 233] on icon at bounding box center [55, 235] width 8 height 8
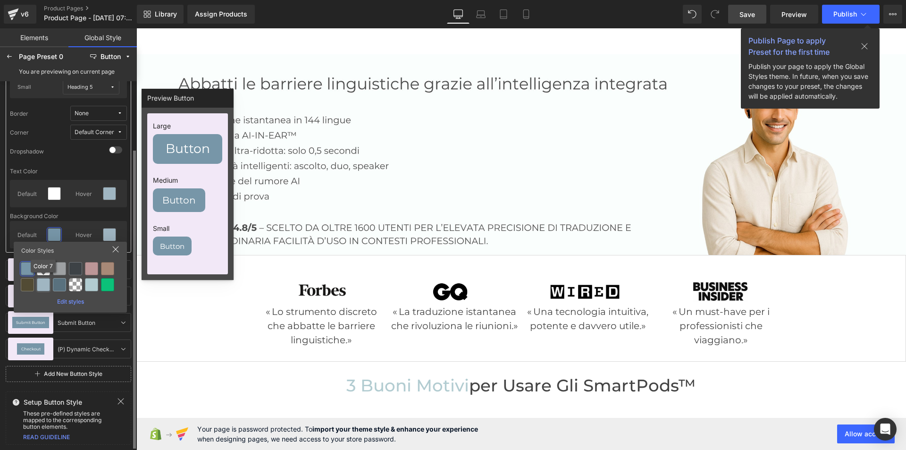
click at [44, 285] on div at bounding box center [43, 284] width 13 height 13
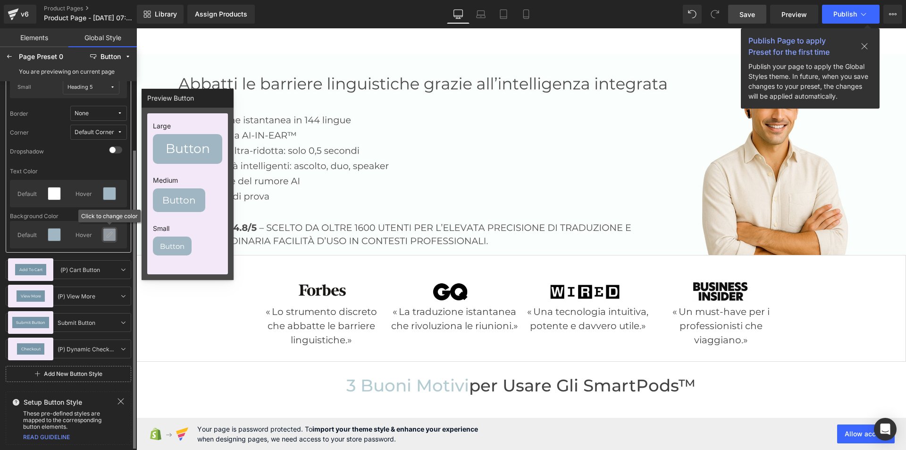
click at [109, 234] on icon at bounding box center [110, 235] width 8 height 8
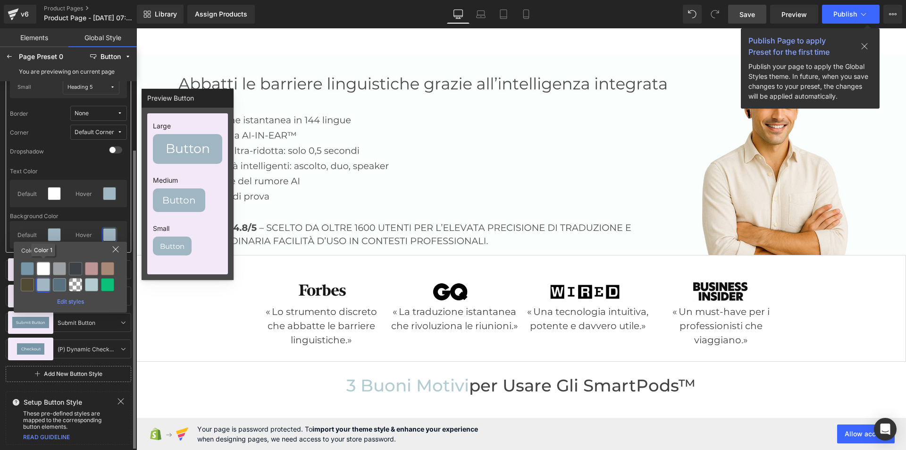
click at [44, 267] on div at bounding box center [43, 268] width 13 height 13
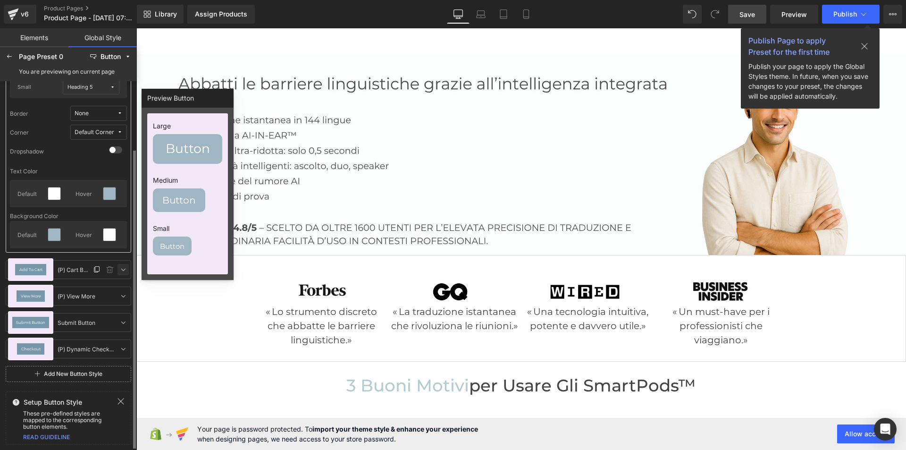
click at [124, 265] on link at bounding box center [123, 269] width 11 height 11
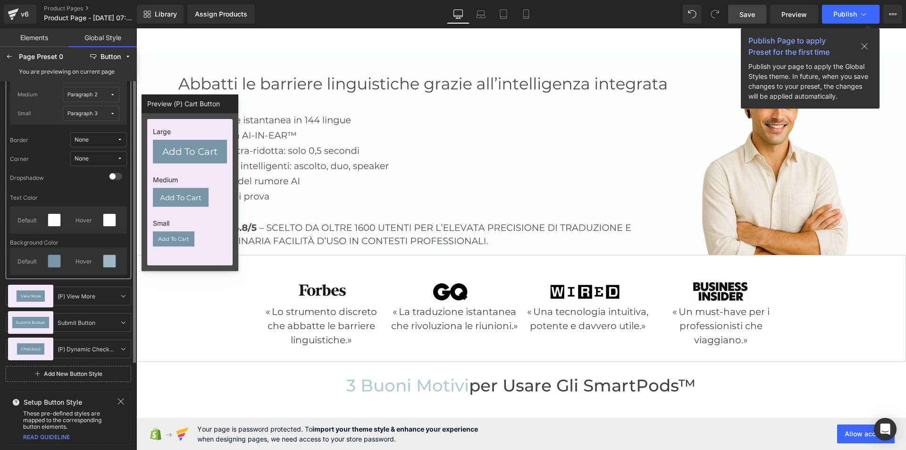
scroll to position [38, 0]
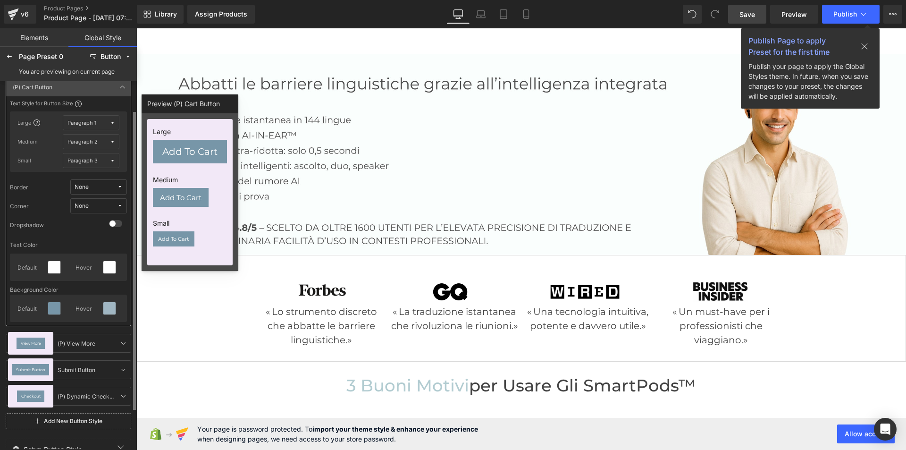
click at [113, 122] on icon at bounding box center [112, 122] width 5 height 5
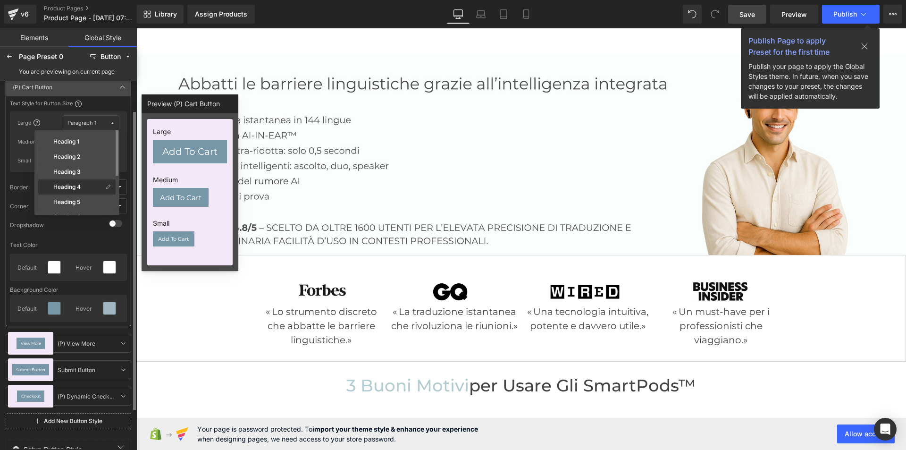
click at [82, 185] on div "Heading 4" at bounding box center [71, 187] width 63 height 8
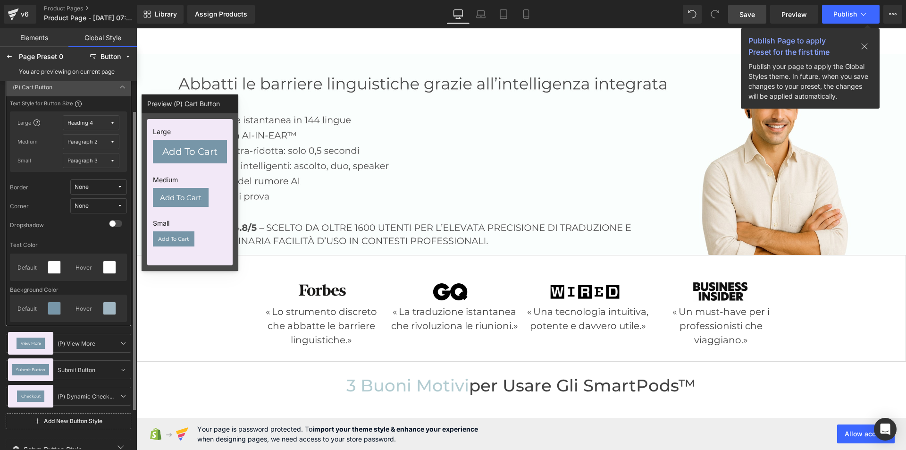
click at [105, 143] on span "Paragraph 2" at bounding box center [88, 141] width 42 height 7
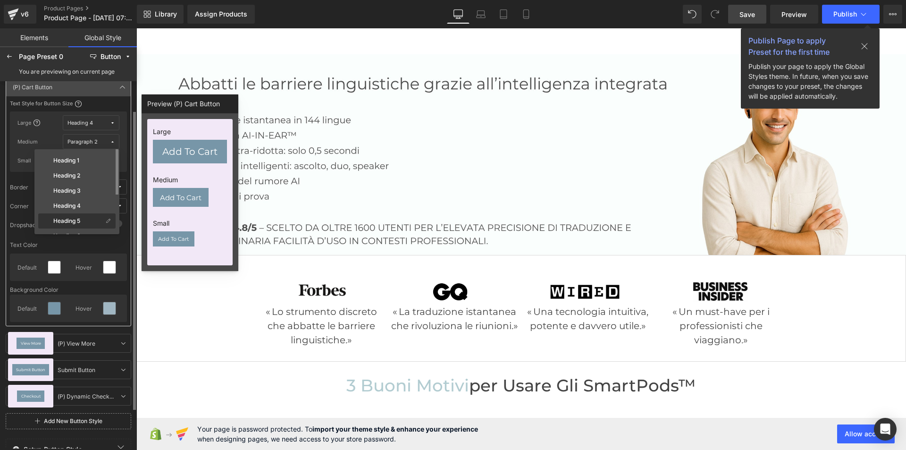
click at [73, 222] on label "Heading 5" at bounding box center [66, 221] width 27 height 7
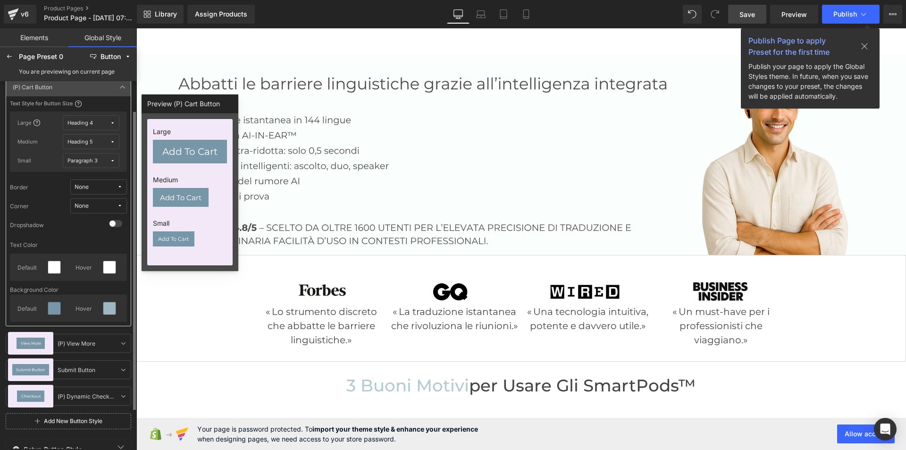
click at [101, 158] on span "Paragraph 3" at bounding box center [88, 160] width 42 height 7
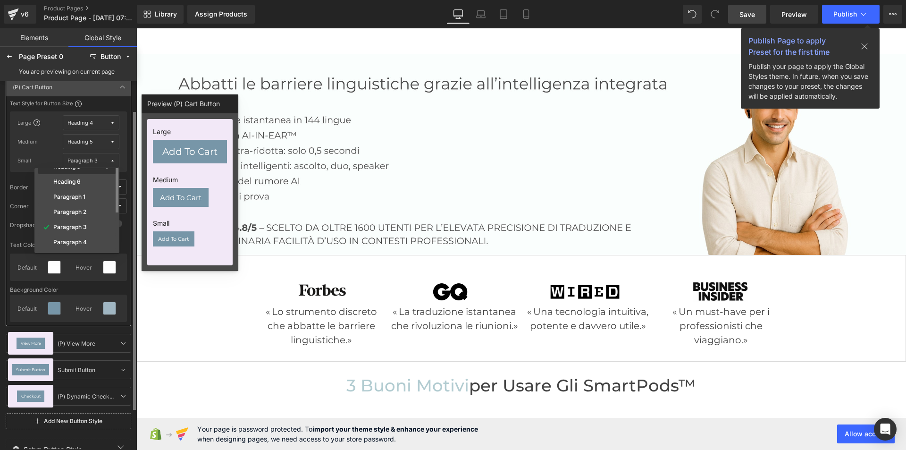
scroll to position [85, 0]
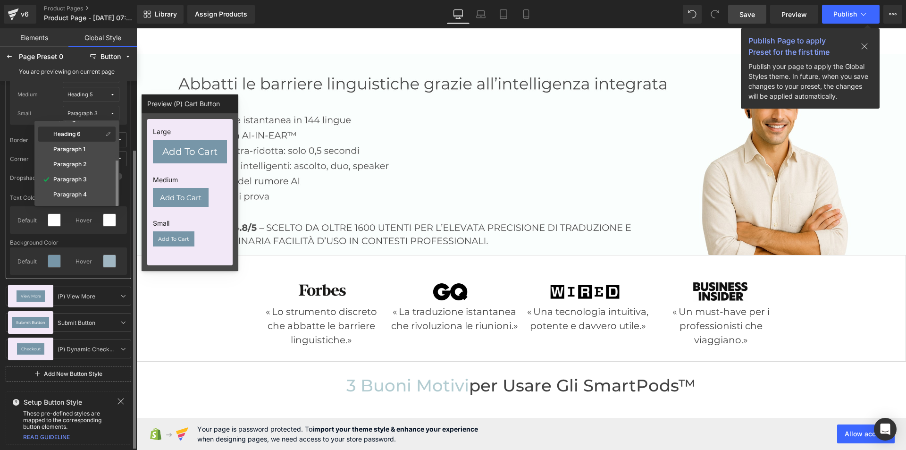
click at [75, 132] on label "Heading 6" at bounding box center [66, 134] width 27 height 7
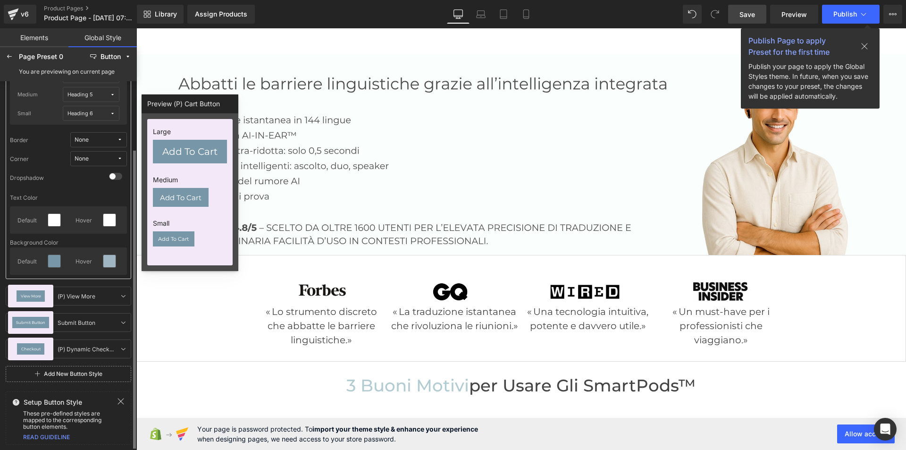
click at [122, 155] on button "None" at bounding box center [98, 158] width 57 height 15
click at [98, 192] on label "Default Corner" at bounding box center [90, 192] width 40 height 7
click at [111, 216] on icon at bounding box center [110, 220] width 8 height 8
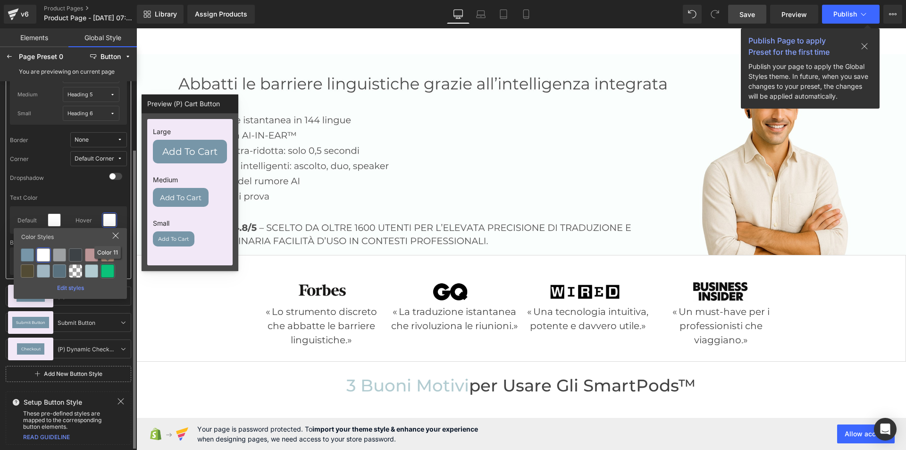
click at [106, 275] on div at bounding box center [107, 270] width 13 height 13
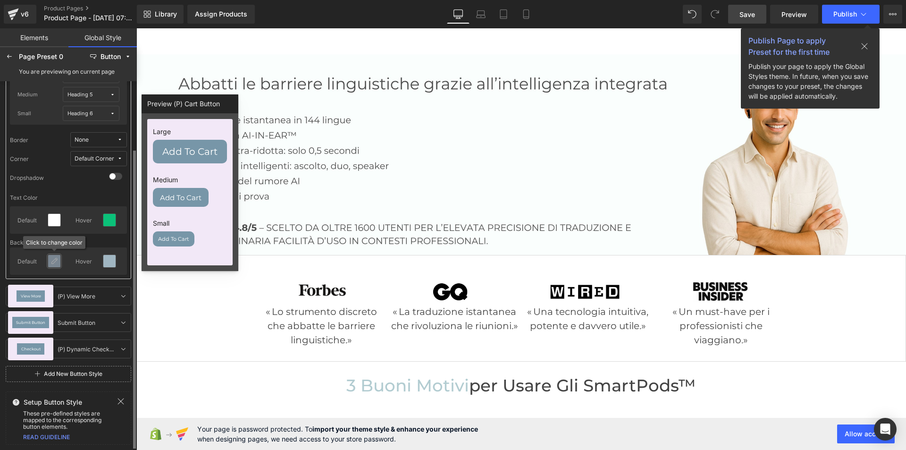
click at [54, 262] on icon at bounding box center [55, 261] width 8 height 8
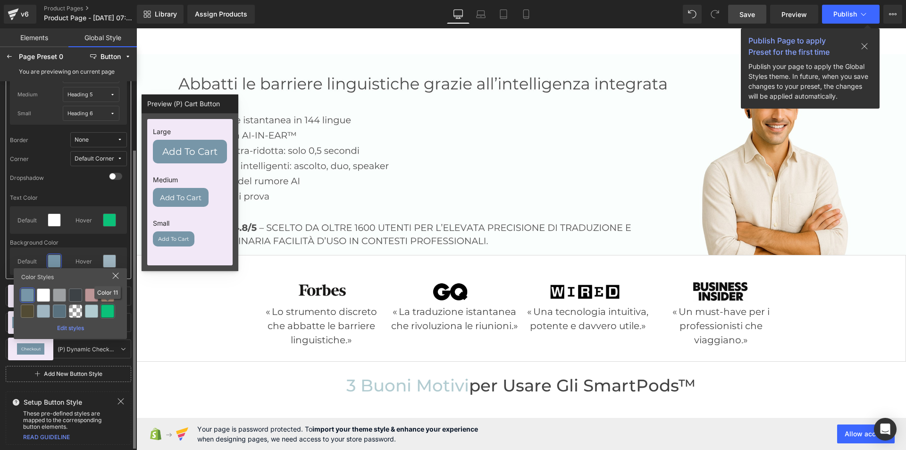
click at [104, 307] on div at bounding box center [107, 310] width 13 height 13
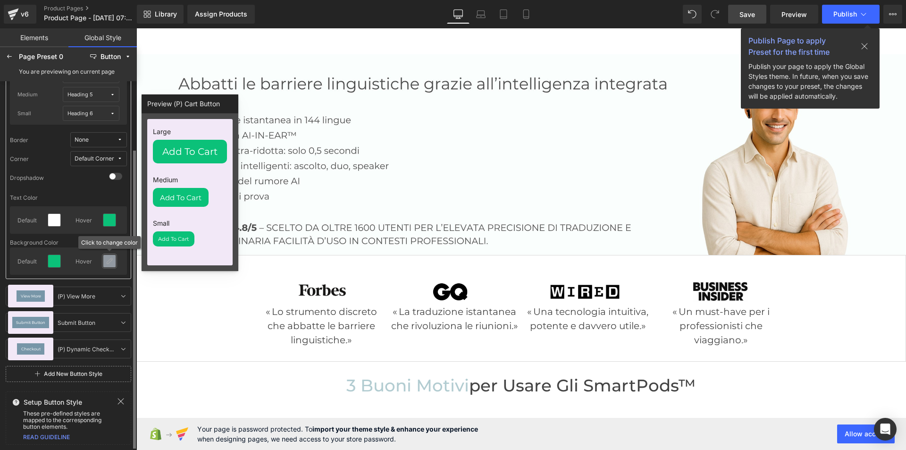
click at [109, 262] on icon at bounding box center [110, 261] width 8 height 8
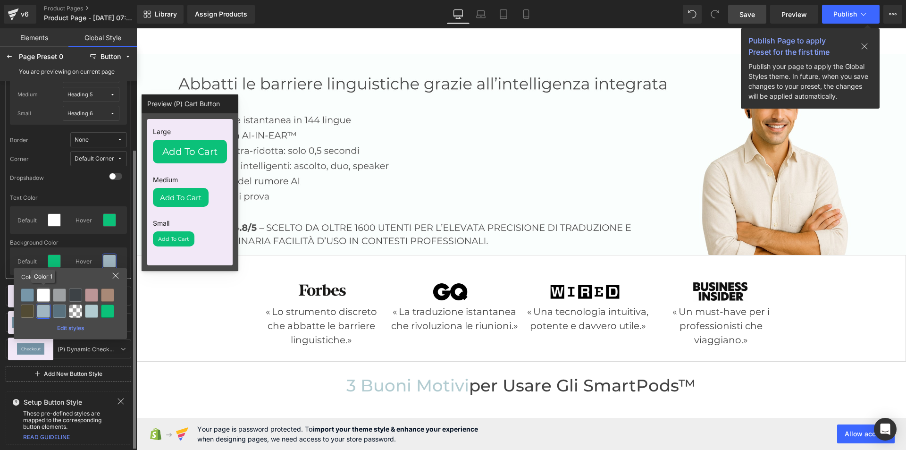
click at [42, 296] on div at bounding box center [43, 294] width 13 height 13
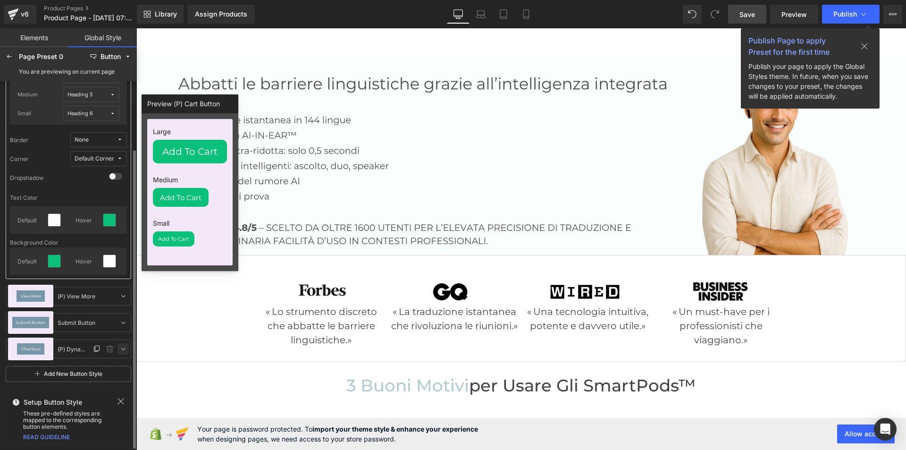
click at [125, 350] on icon at bounding box center [123, 349] width 8 height 8
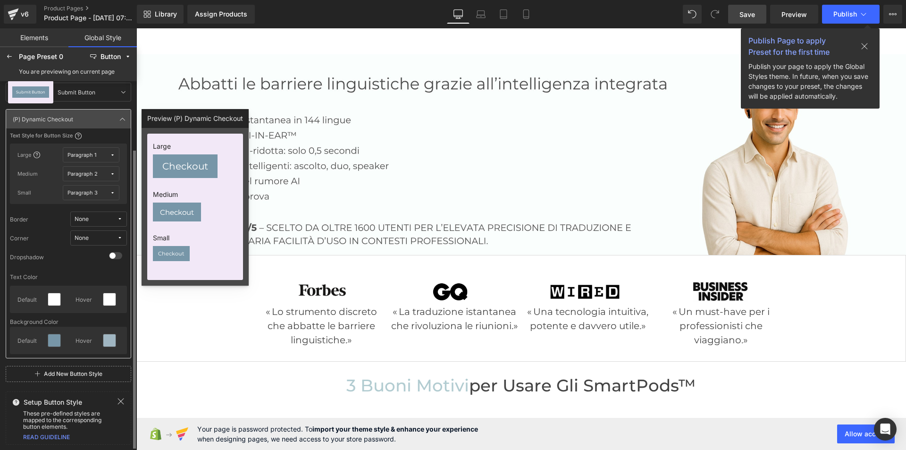
click at [93, 233] on button "None" at bounding box center [98, 237] width 57 height 15
click at [103, 268] on div "Default Corner" at bounding box center [84, 272] width 54 height 8
click at [122, 121] on icon at bounding box center [123, 119] width 8 height 8
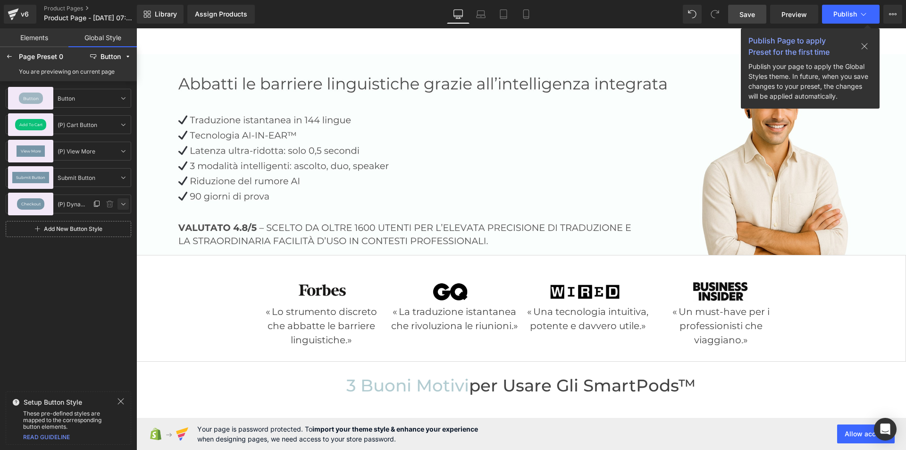
scroll to position [0, 0]
click at [124, 177] on icon at bounding box center [123, 178] width 8 height 8
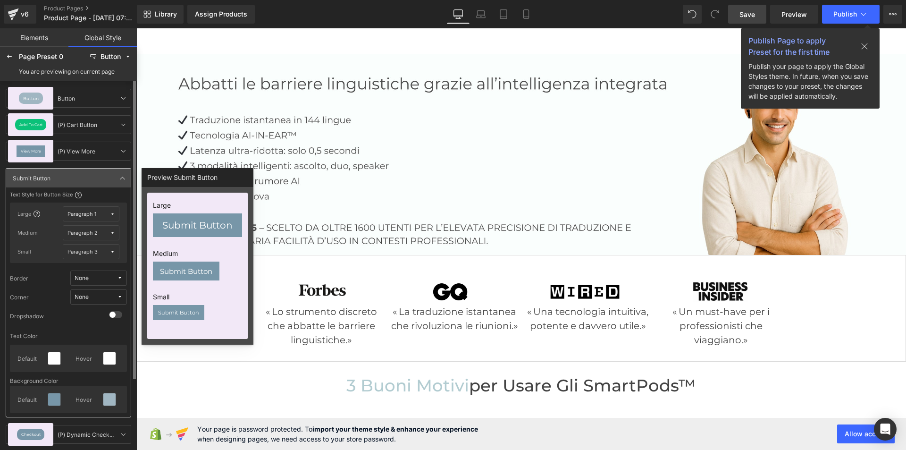
click at [94, 293] on button "None" at bounding box center [98, 296] width 57 height 15
click at [90, 326] on div "Default Corner" at bounding box center [89, 330] width 68 height 15
click at [125, 176] on icon at bounding box center [123, 178] width 8 height 8
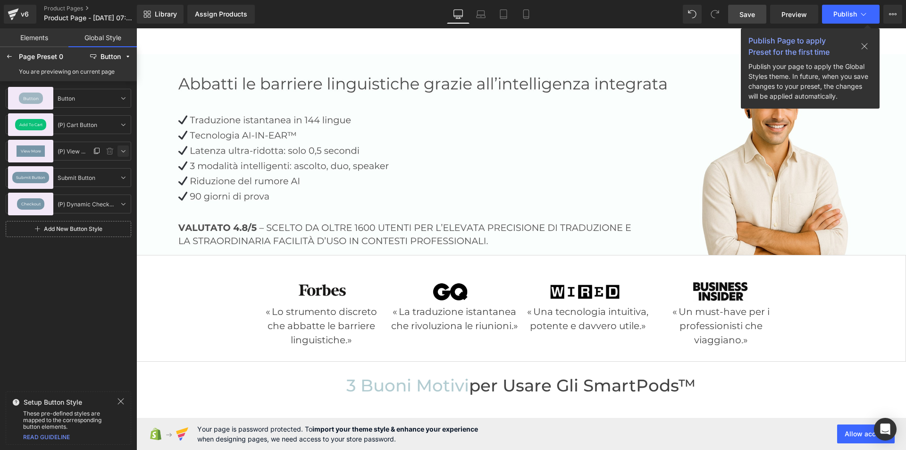
click at [124, 150] on icon at bounding box center [123, 151] width 8 height 8
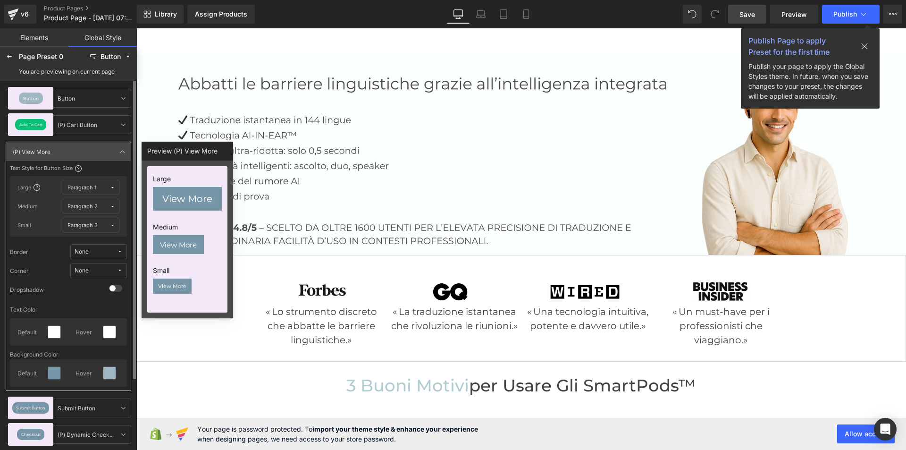
click at [121, 270] on icon at bounding box center [120, 271] width 6 height 6
click at [100, 304] on label "Default Corner" at bounding box center [90, 304] width 40 height 7
click at [122, 150] on icon at bounding box center [123, 152] width 8 height 8
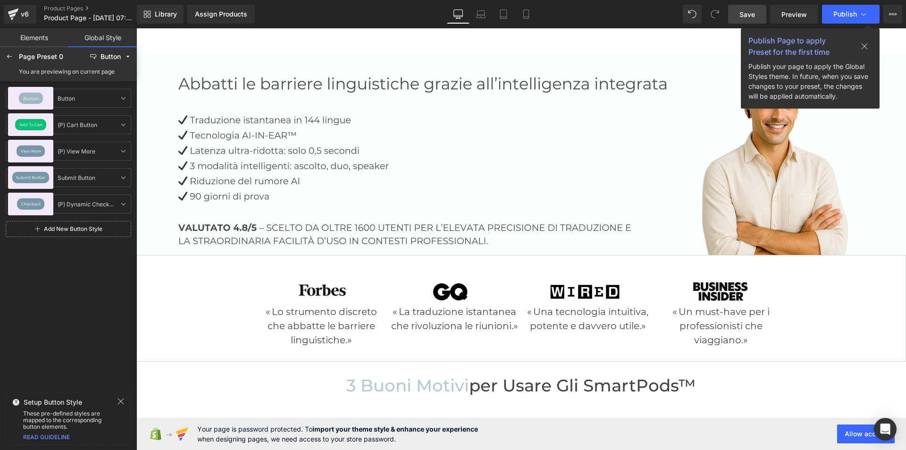
click at [119, 397] on icon at bounding box center [121, 401] width 8 height 8
click at [10, 56] on icon at bounding box center [10, 57] width 8 height 8
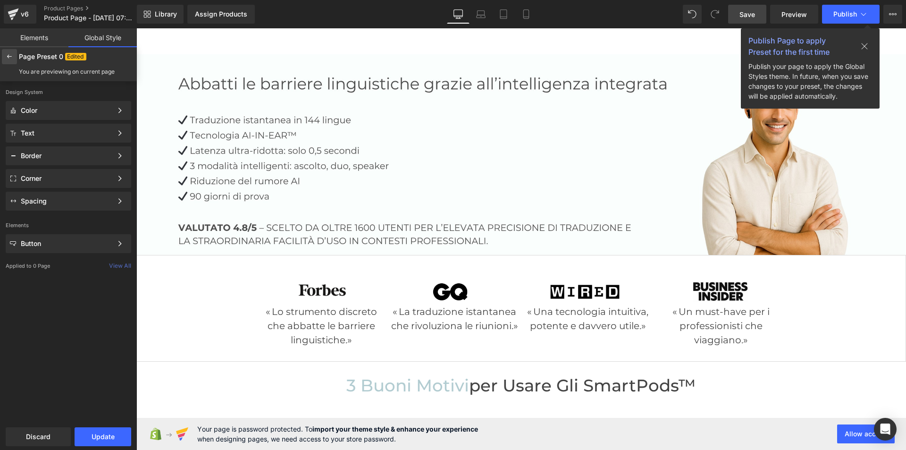
click at [12, 57] on icon at bounding box center [10, 57] width 8 height 8
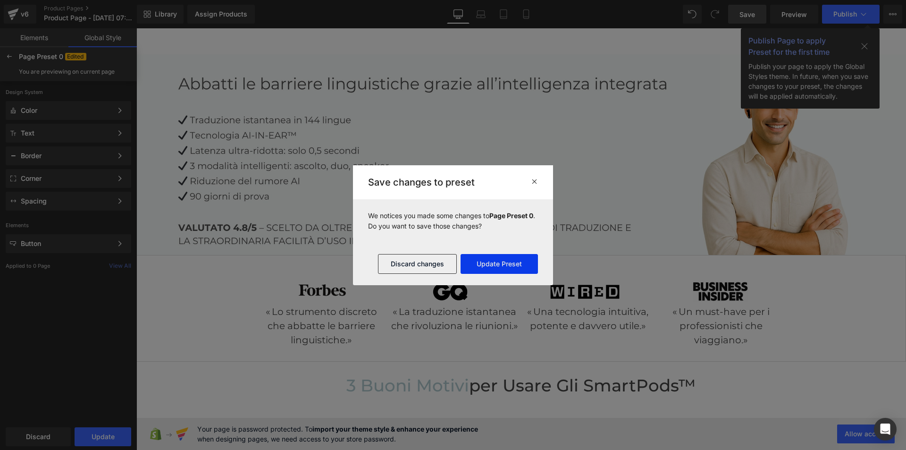
click at [488, 259] on button "Update Preset" at bounding box center [499, 264] width 77 height 20
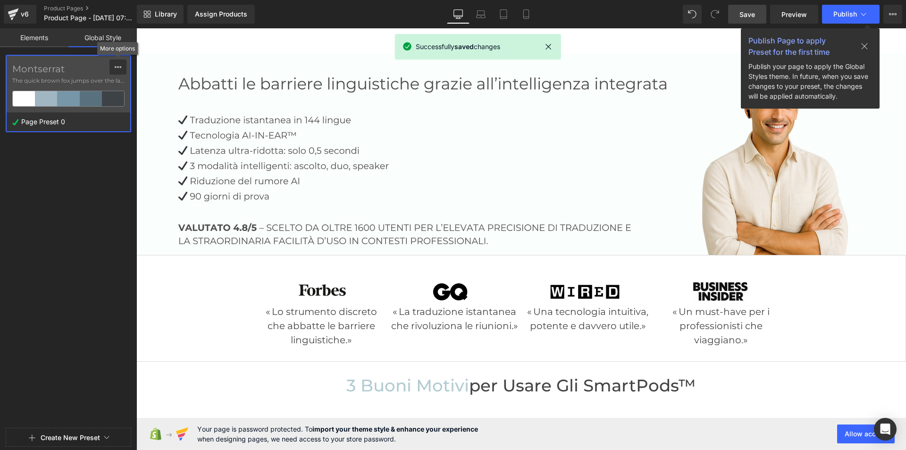
click at [118, 66] on icon at bounding box center [118, 67] width 8 height 8
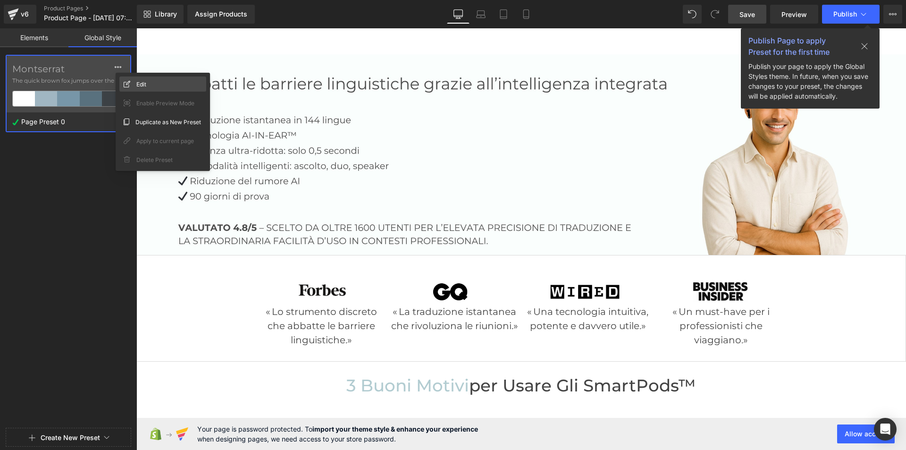
click at [143, 84] on span "Edit" at bounding box center [141, 84] width 10 height 10
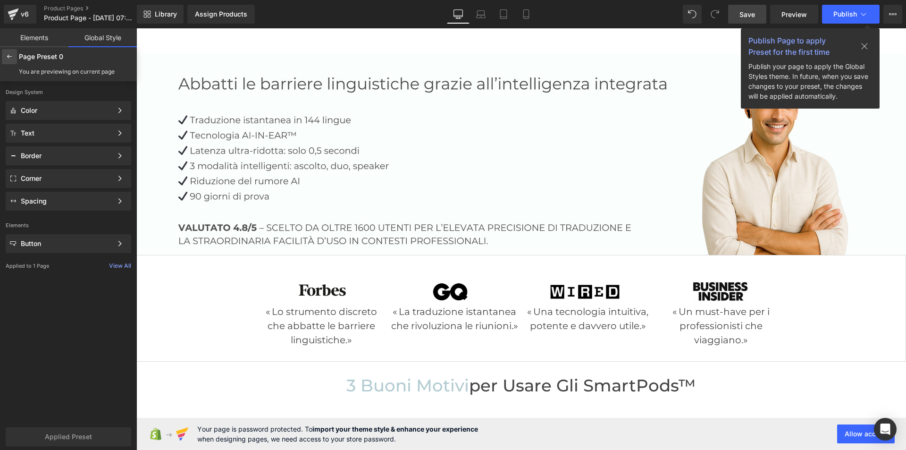
click at [10, 56] on icon at bounding box center [10, 57] width 8 height 8
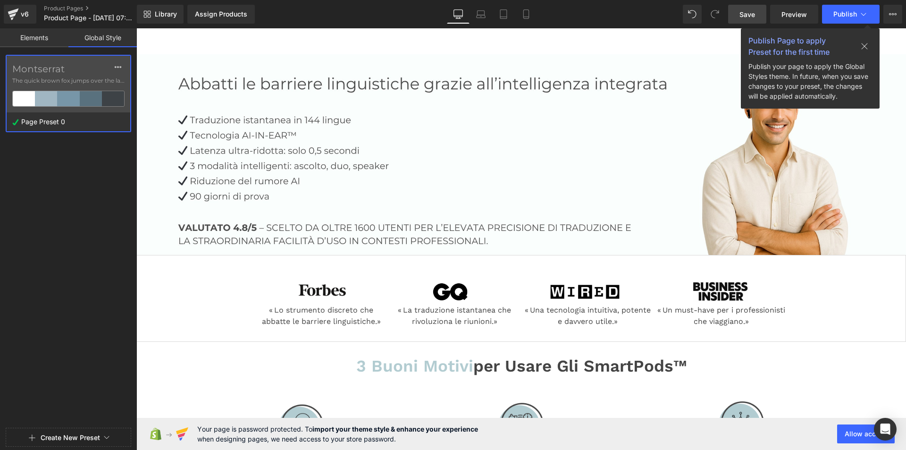
click at [42, 40] on link "Elements" at bounding box center [34, 37] width 68 height 19
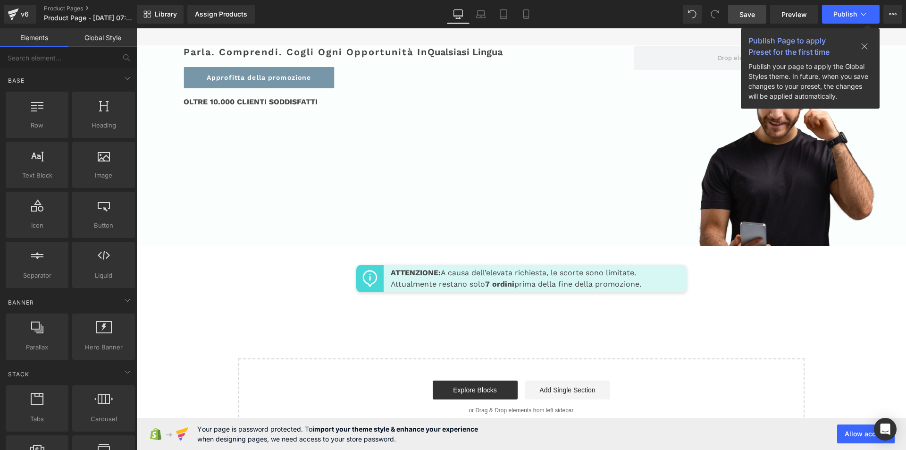
scroll to position [3587, 0]
click at [856, 14] on span "Publish" at bounding box center [845, 14] width 24 height 8
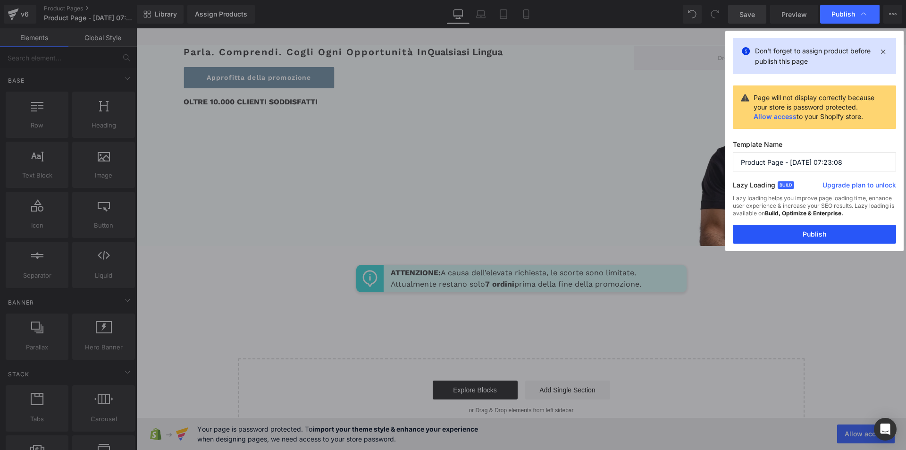
click at [815, 236] on button "Publish" at bounding box center [814, 234] width 163 height 19
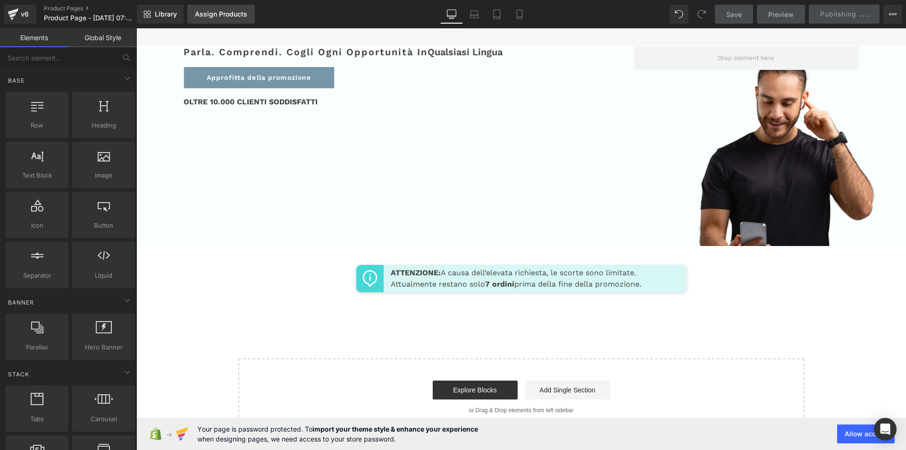
click at [217, 12] on div "Assign Products" at bounding box center [221, 14] width 52 height 8
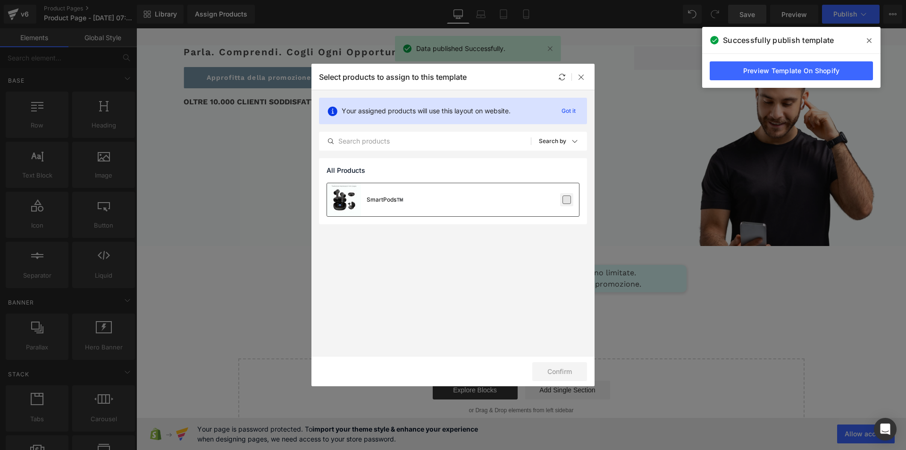
click at [567, 198] on label at bounding box center [567, 199] width 8 height 8
click at [567, 200] on input "checkbox" at bounding box center [567, 200] width 0 height 0
click at [562, 370] on button "Confirm" at bounding box center [559, 371] width 55 height 19
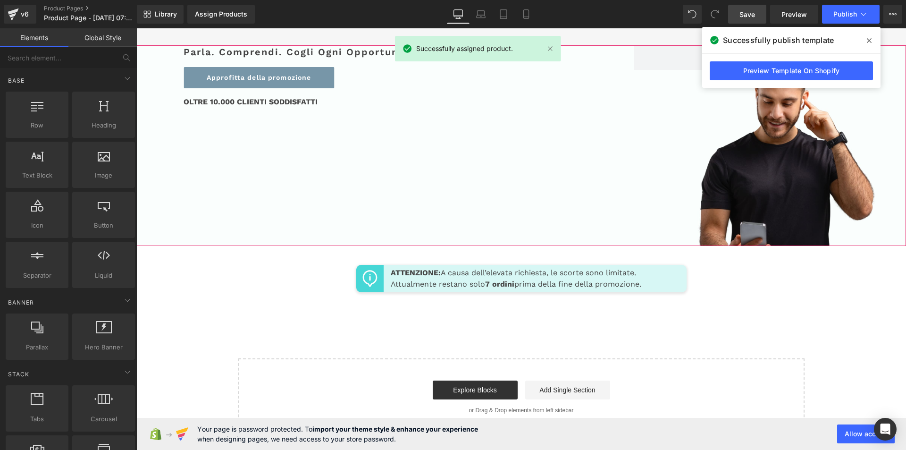
click at [557, 246] on div "Parla. Comprendi. Cogli ogni opportunità in Qualsiasi Lingua Heading Approfitta…" at bounding box center [521, 145] width 770 height 201
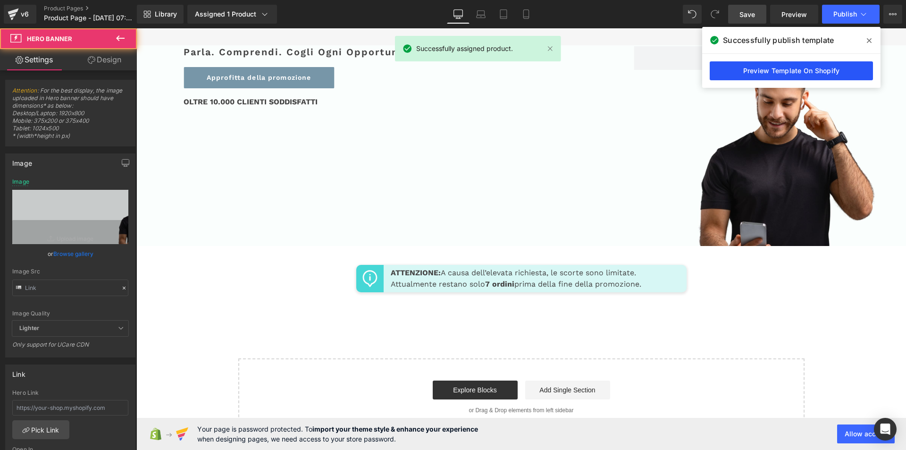
type input "[URL][DOMAIN_NAME]"
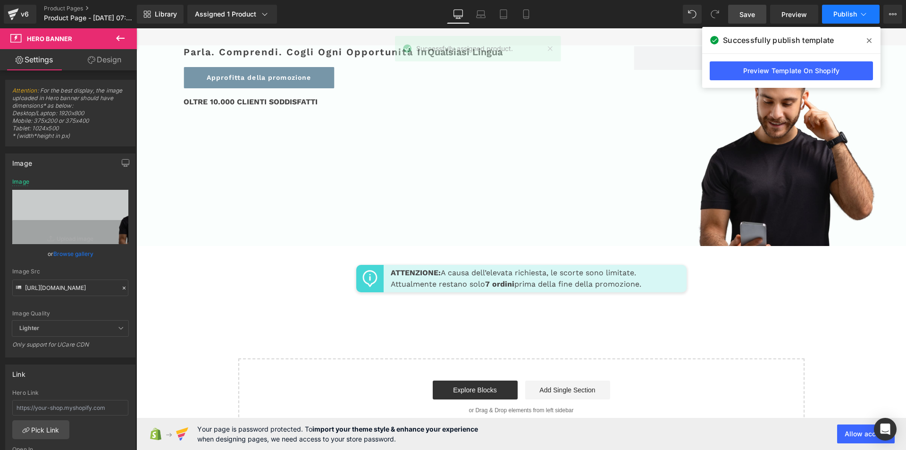
click at [860, 11] on icon at bounding box center [863, 13] width 9 height 9
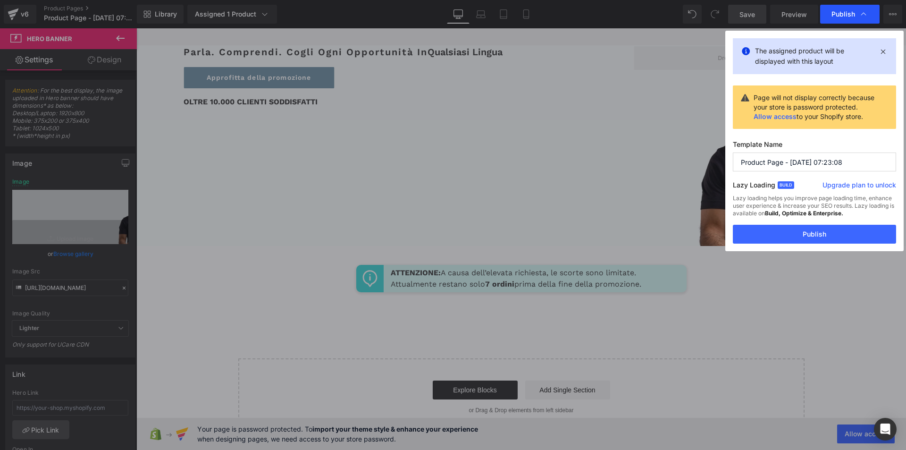
click at [861, 12] on icon at bounding box center [863, 13] width 9 height 9
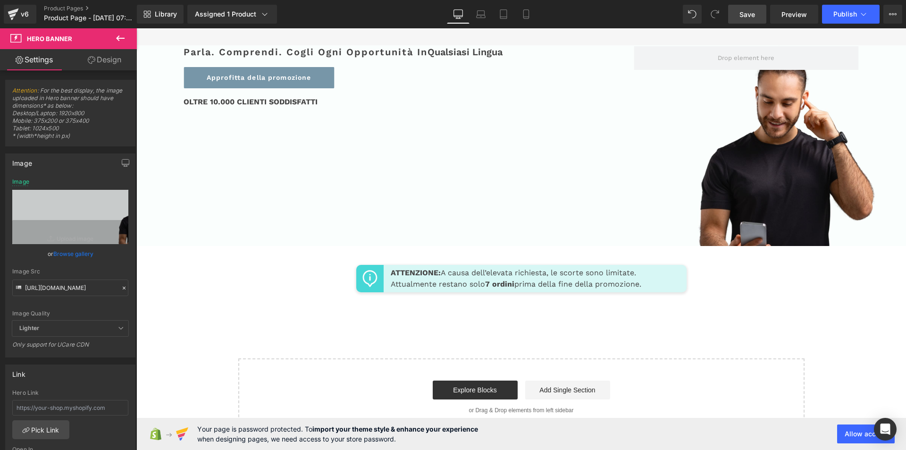
click at [861, 12] on icon at bounding box center [863, 13] width 9 height 9
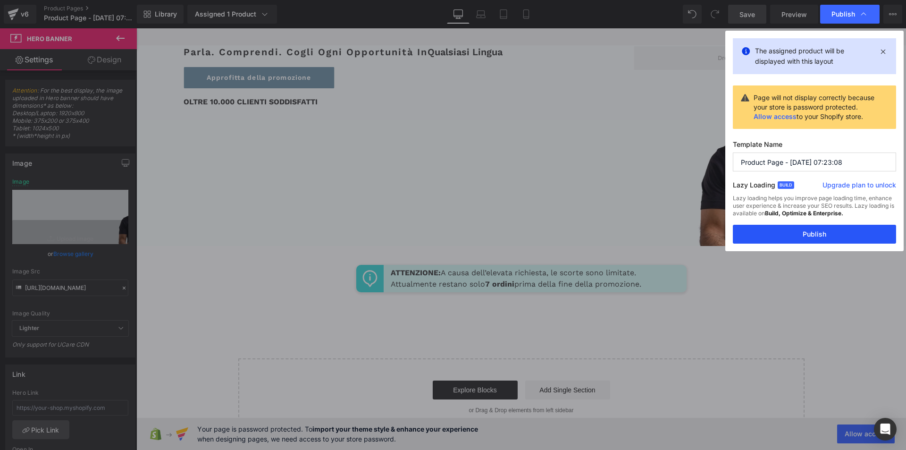
click at [819, 237] on button "Publish" at bounding box center [814, 234] width 163 height 19
